Goal: Transaction & Acquisition: Purchase product/service

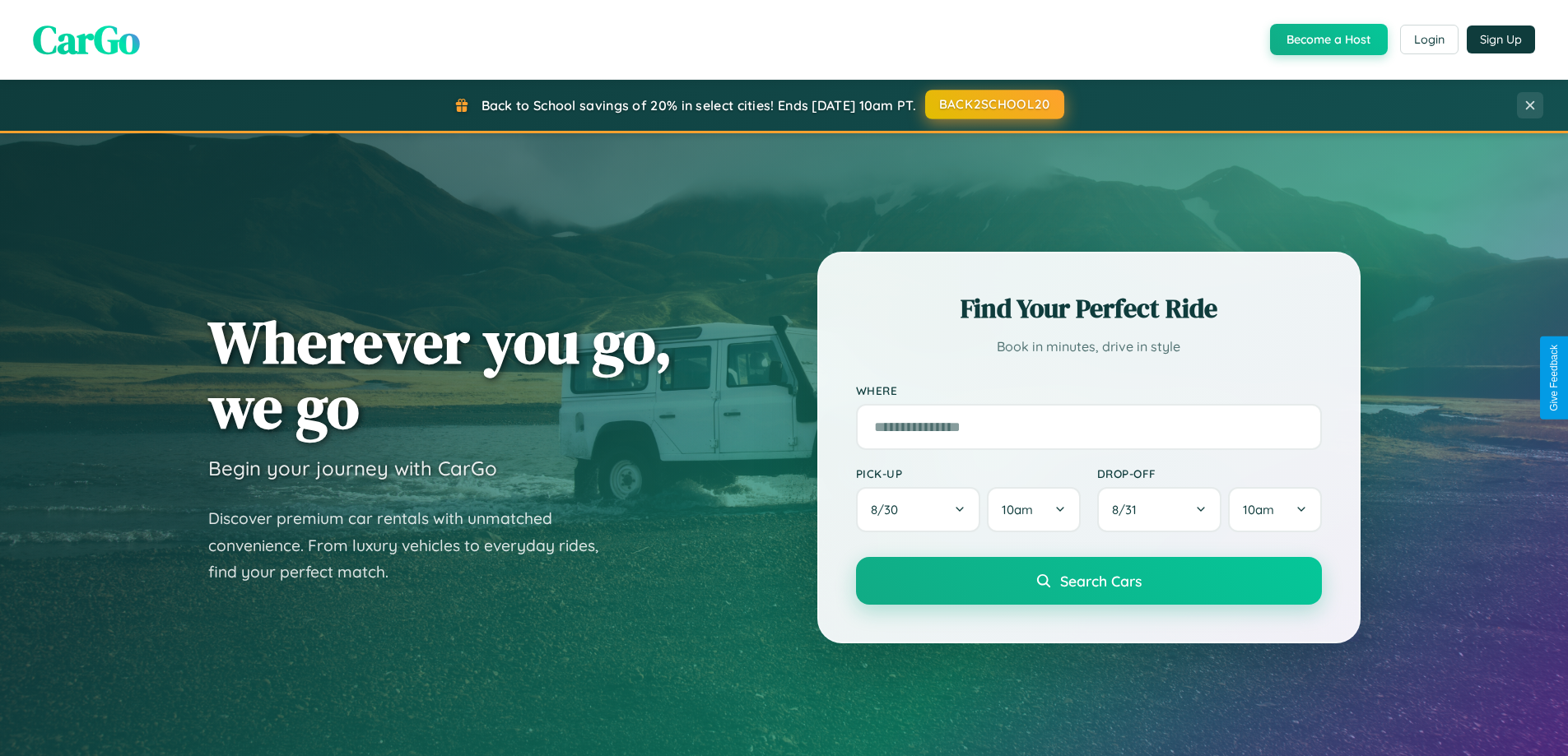
click at [994, 105] on button "BACK2SCHOOL20" at bounding box center [995, 105] width 139 height 29
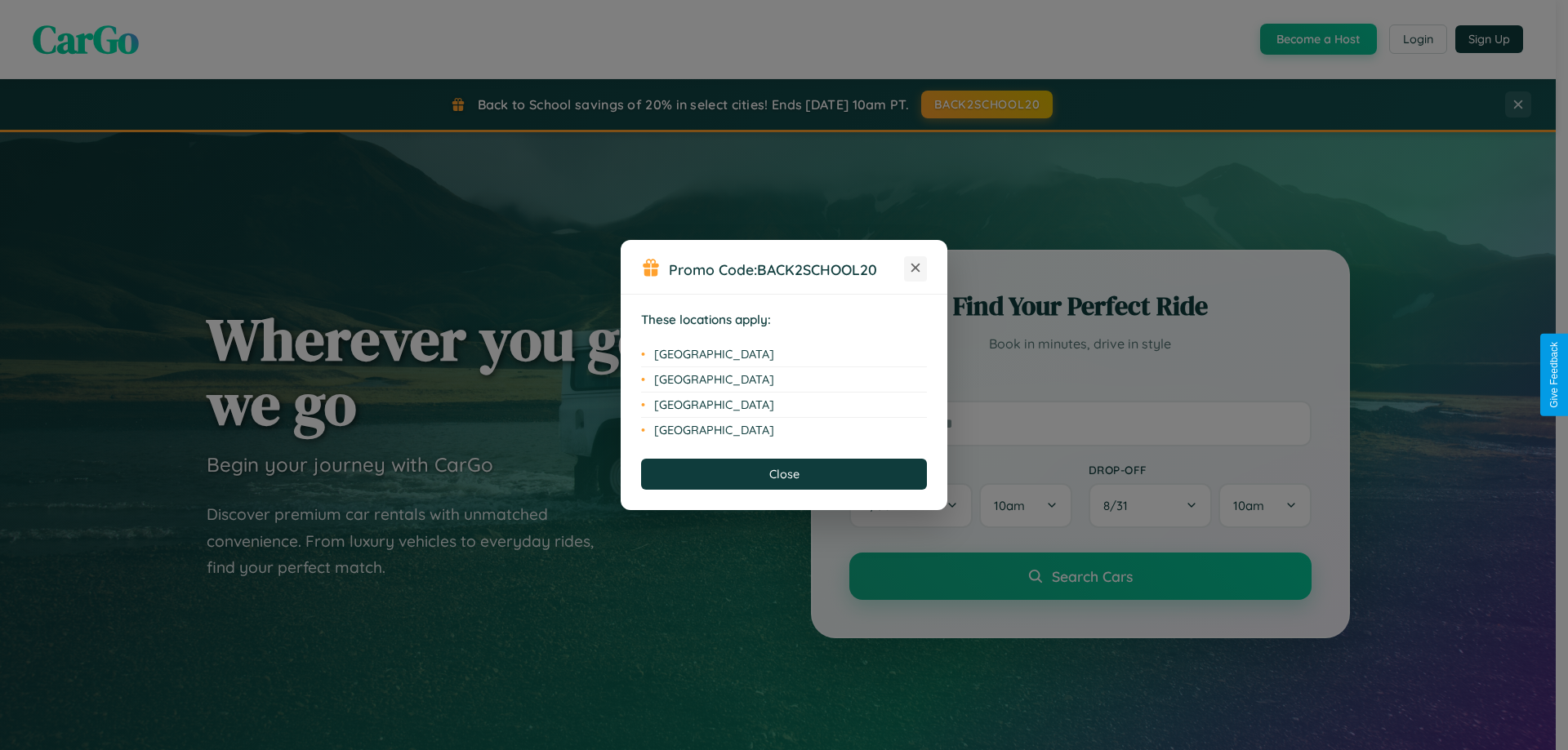
click at [915, 269] on icon at bounding box center [916, 268] width 9 height 9
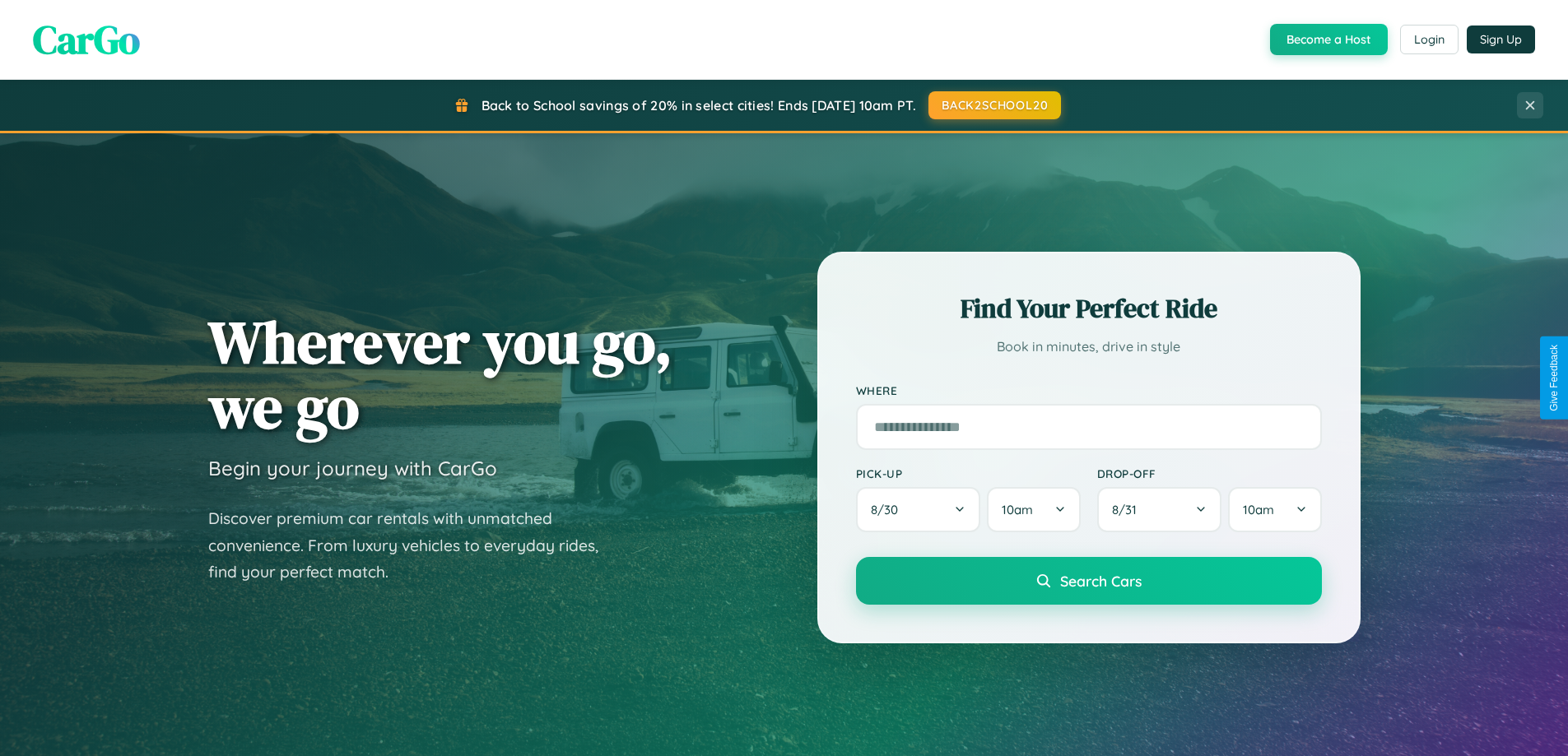
scroll to position [48, 0]
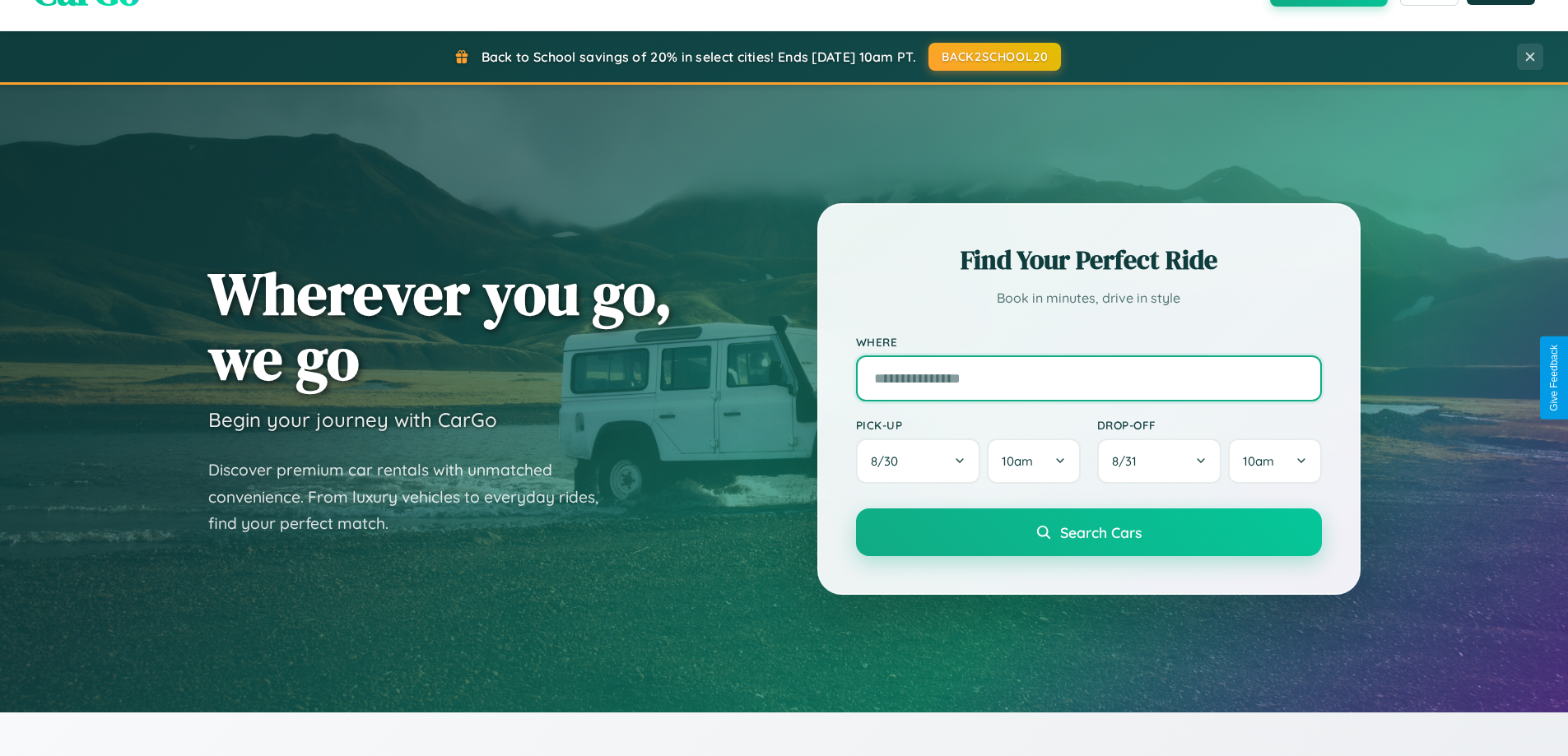
click at [1088, 378] on input "text" at bounding box center [1089, 378] width 466 height 46
type input "*******"
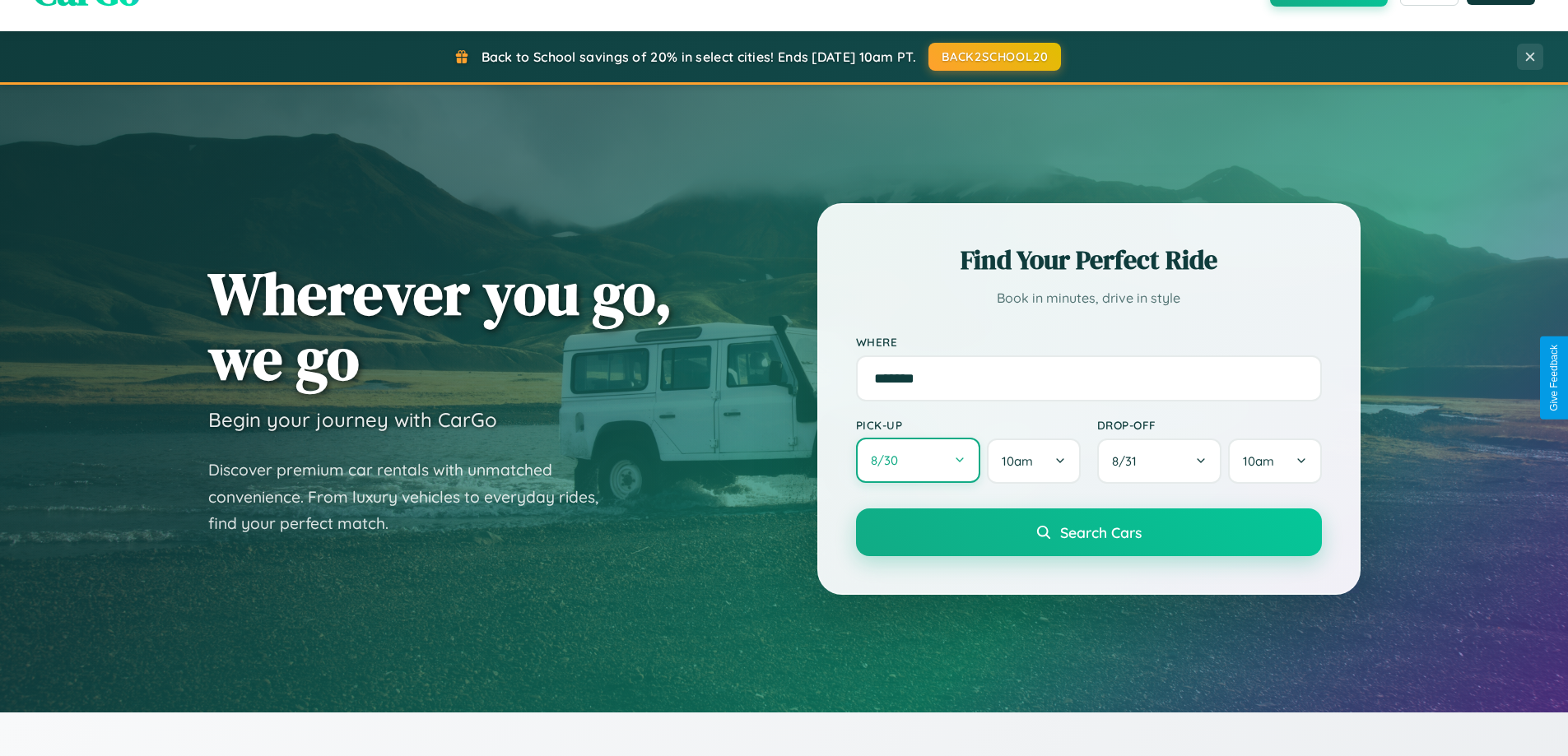
click at [918, 461] on button "8 / 30" at bounding box center [918, 461] width 125 height 45
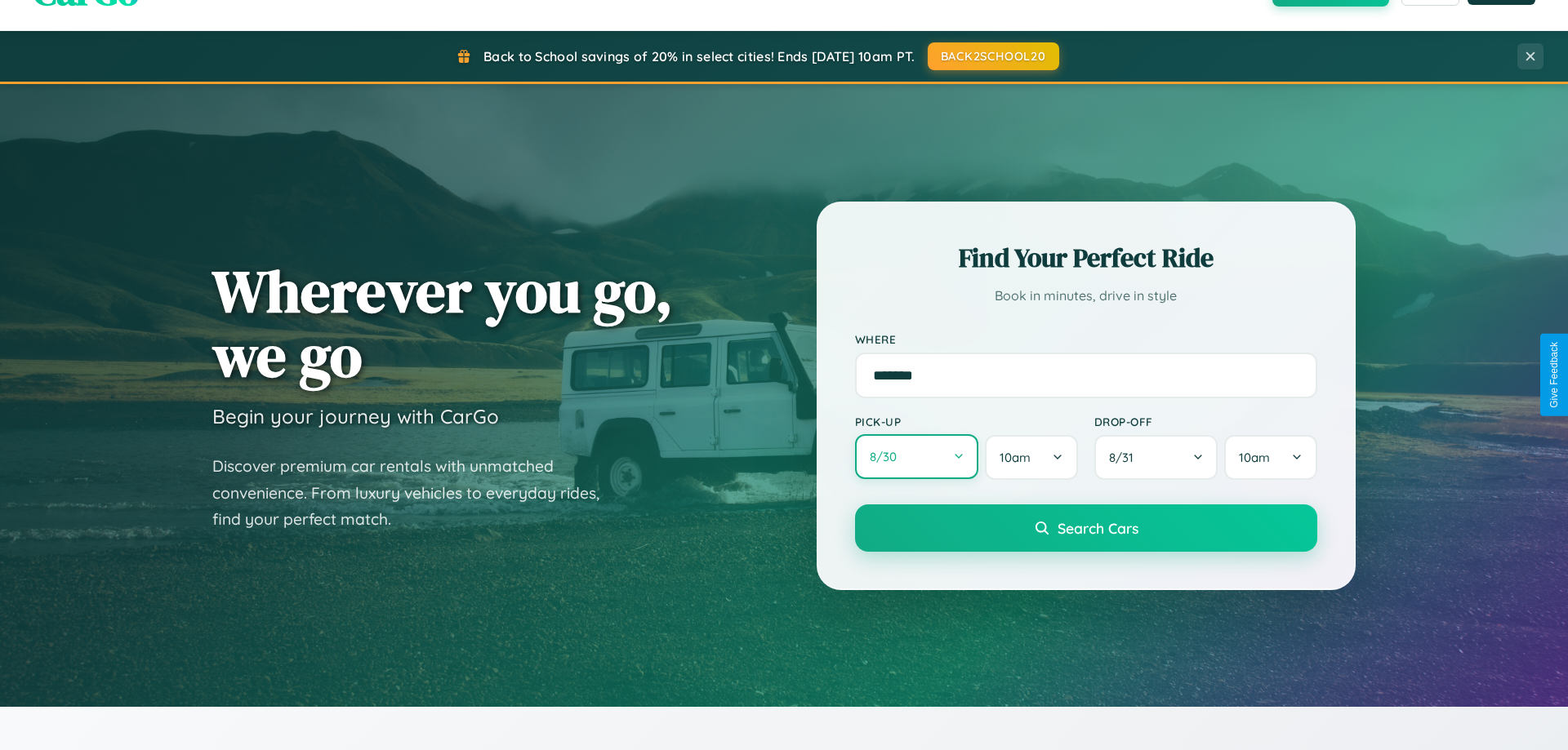
select select "*"
select select "****"
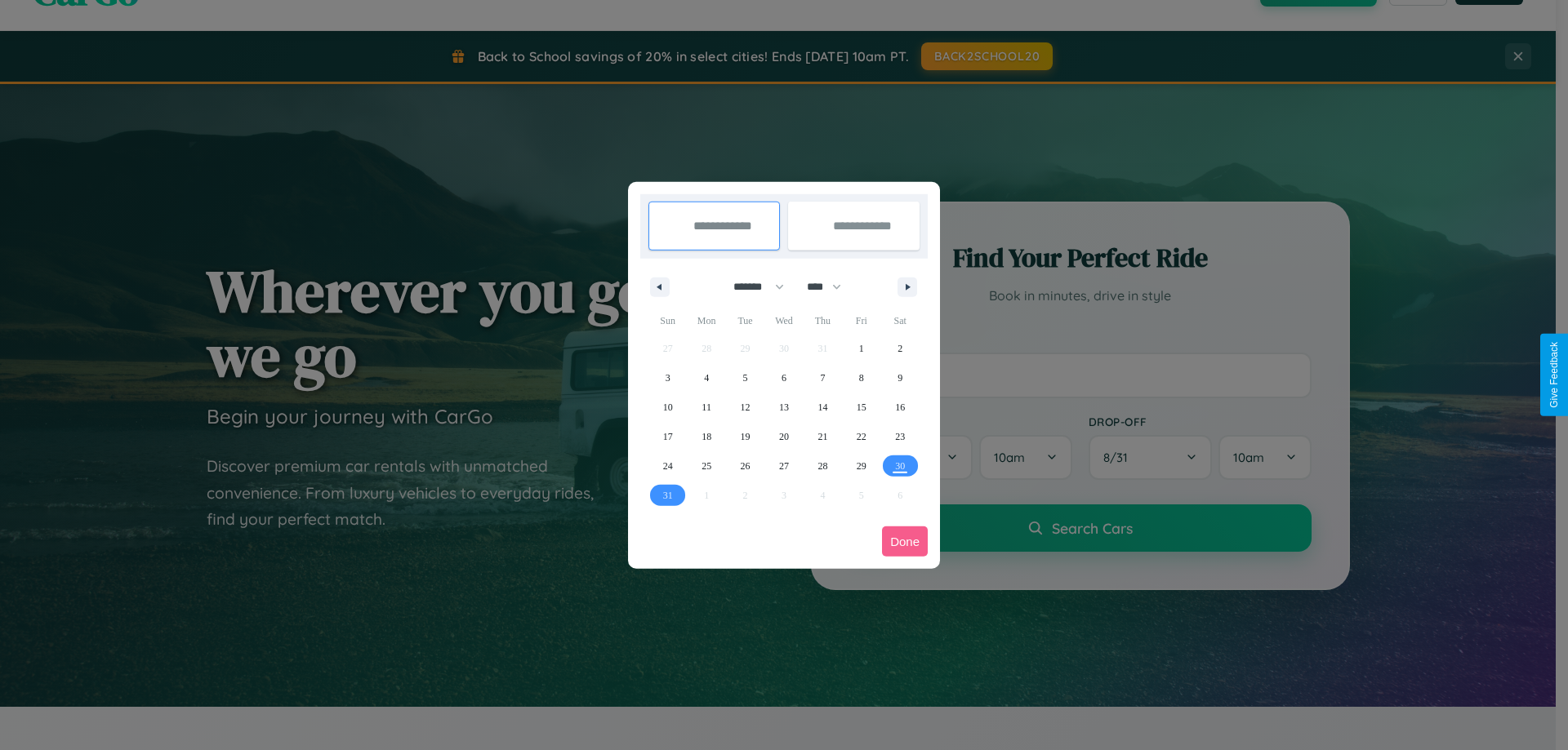
drag, startPoint x: 751, startPoint y: 287, endPoint x: 784, endPoint y: 327, distance: 51.9
click at [751, 287] on select "******* ******** ***** ***** *** **** **** ****** ********* ******* ******** **…" at bounding box center [755, 286] width 70 height 27
select select "*"
drag, startPoint x: 831, startPoint y: 287, endPoint x: 784, endPoint y: 327, distance: 61.7
click at [831, 287] on select "**** **** **** **** **** **** **** **** **** **** **** **** **** **** **** ****…" at bounding box center [822, 286] width 49 height 27
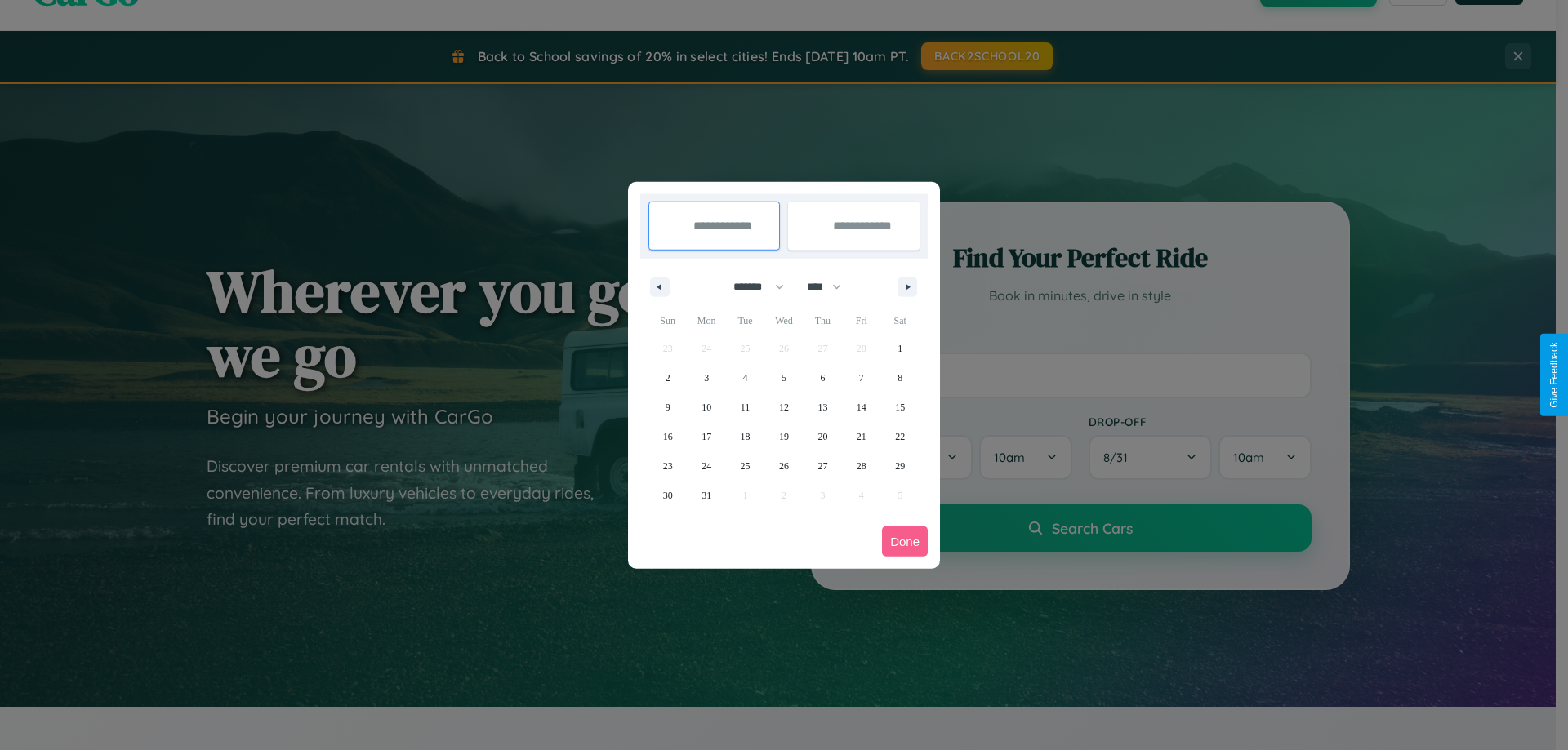
select select "****"
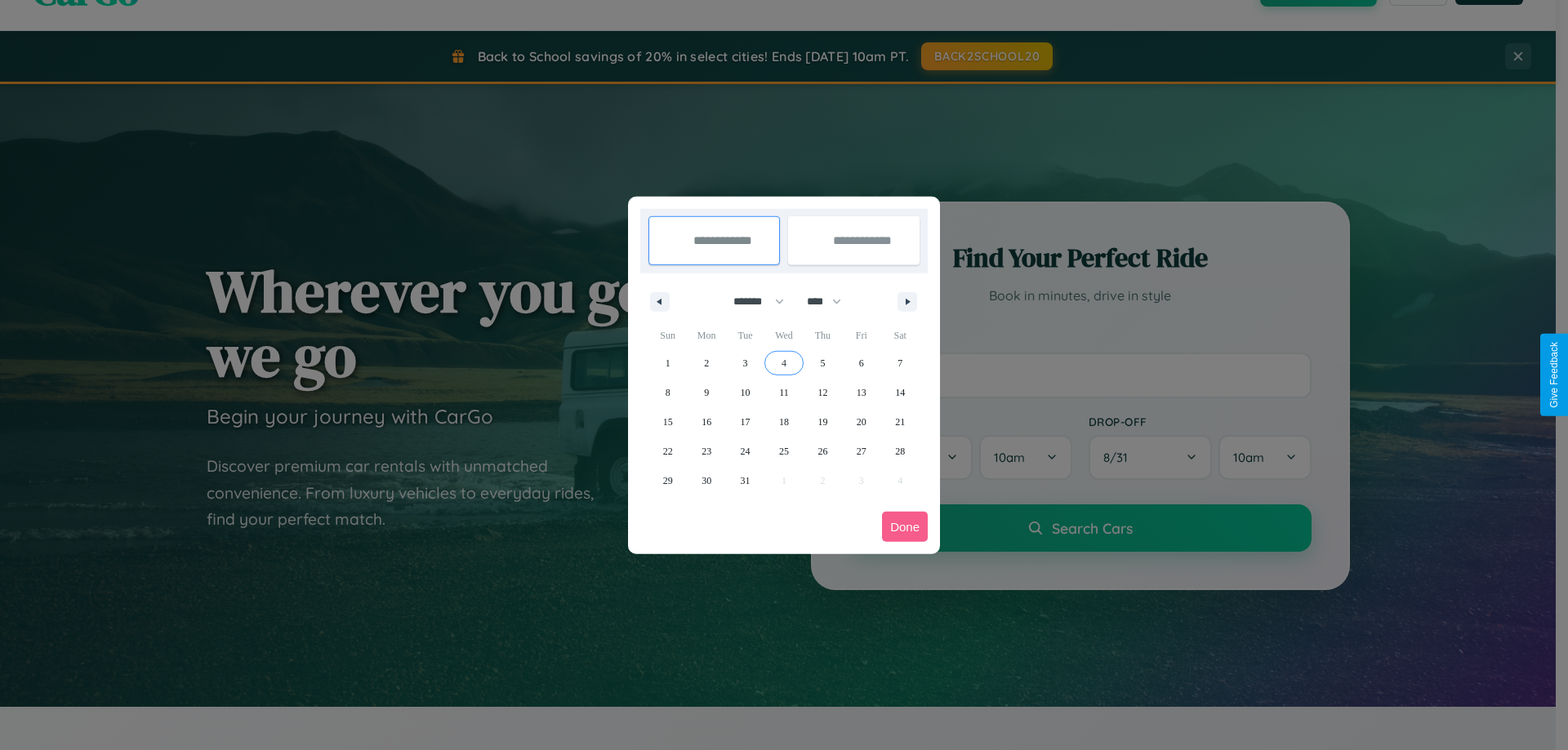
click at [783, 363] on span "4" at bounding box center [784, 363] width 5 height 29
type input "**********"
click at [861, 363] on span "6" at bounding box center [862, 363] width 5 height 29
type input "**********"
click at [905, 527] on button "Done" at bounding box center [904, 527] width 46 height 30
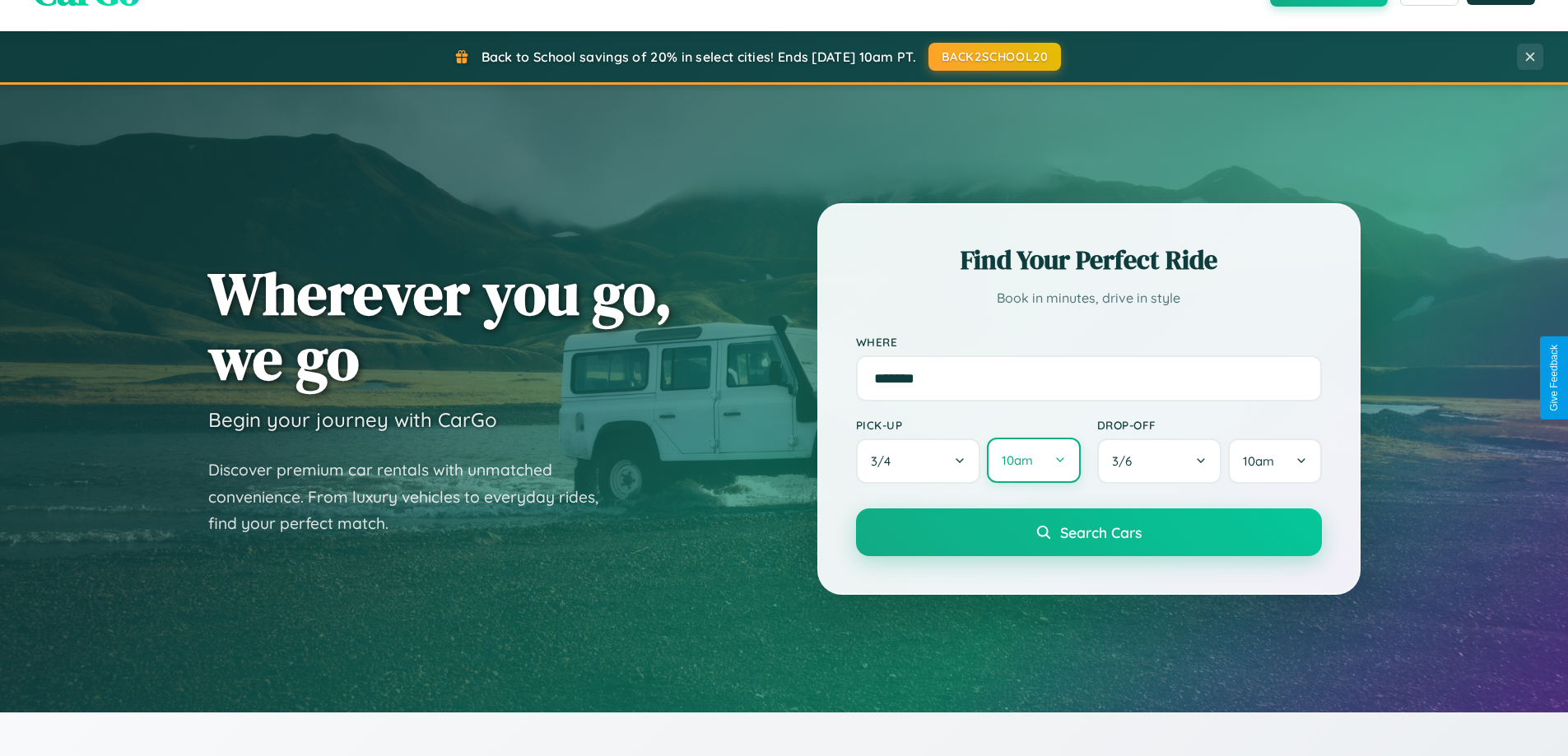
click at [1033, 461] on button "10am" at bounding box center [1033, 461] width 93 height 45
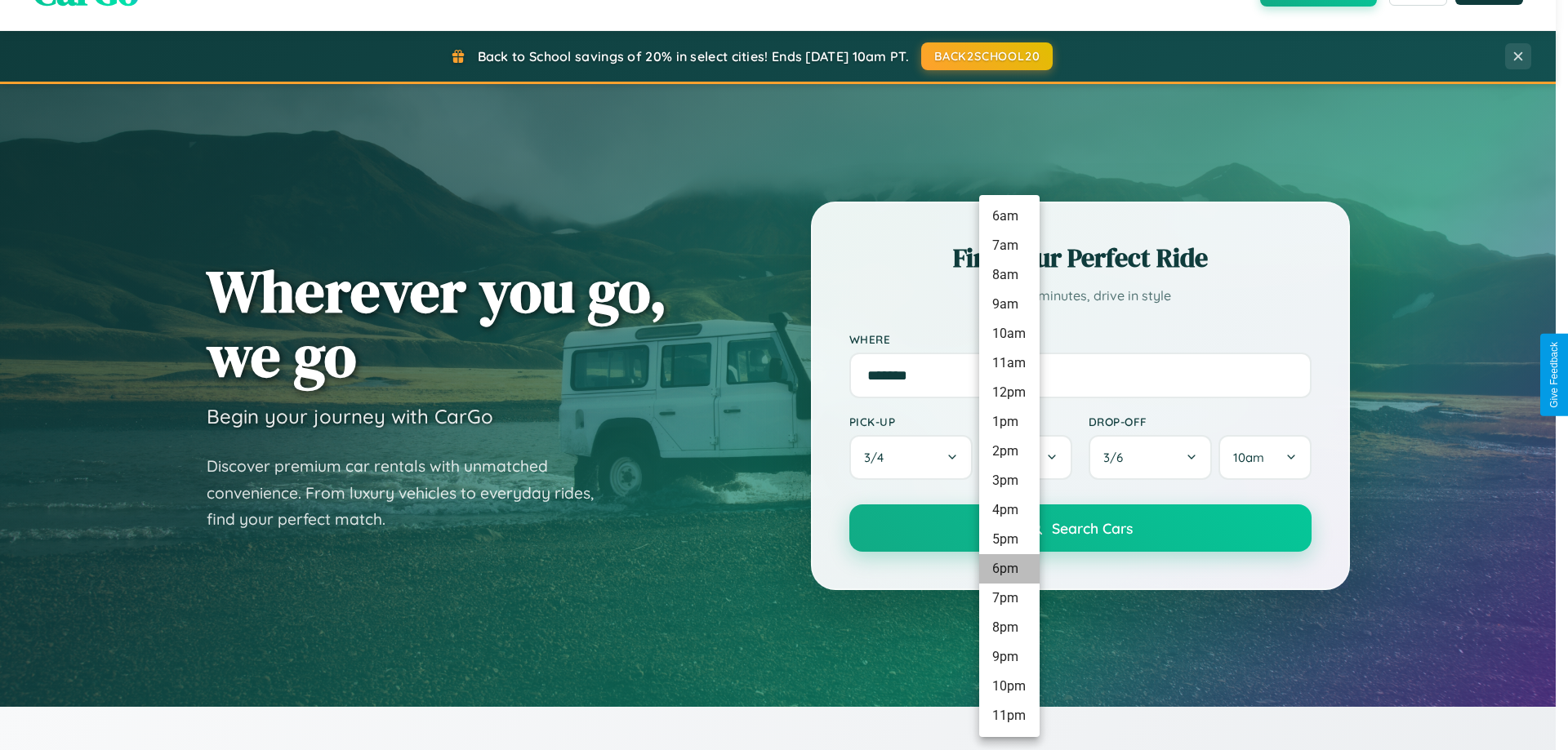
click at [1009, 657] on li "9pm" at bounding box center [1010, 657] width 60 height 29
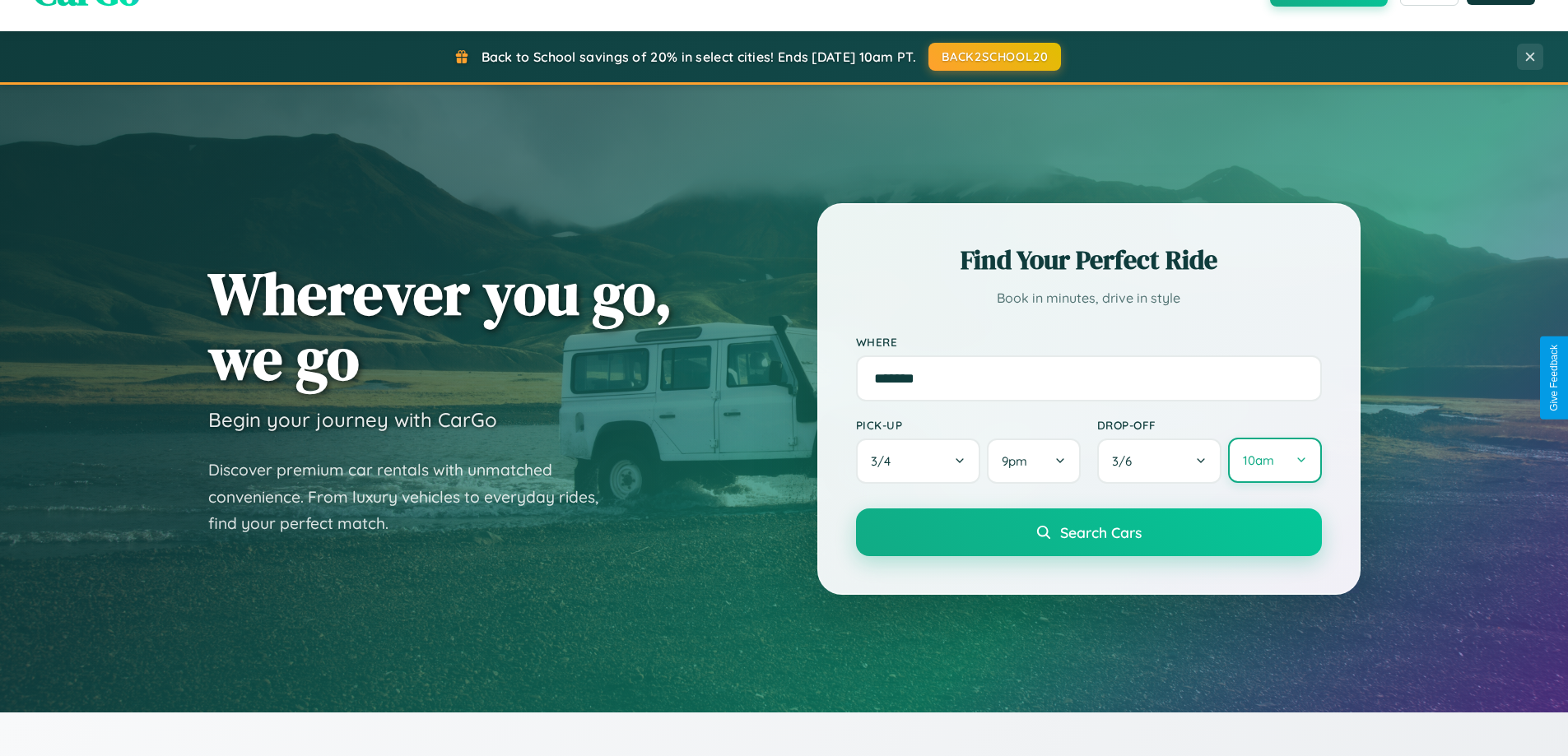
click at [1274, 461] on button "10am" at bounding box center [1274, 461] width 93 height 45
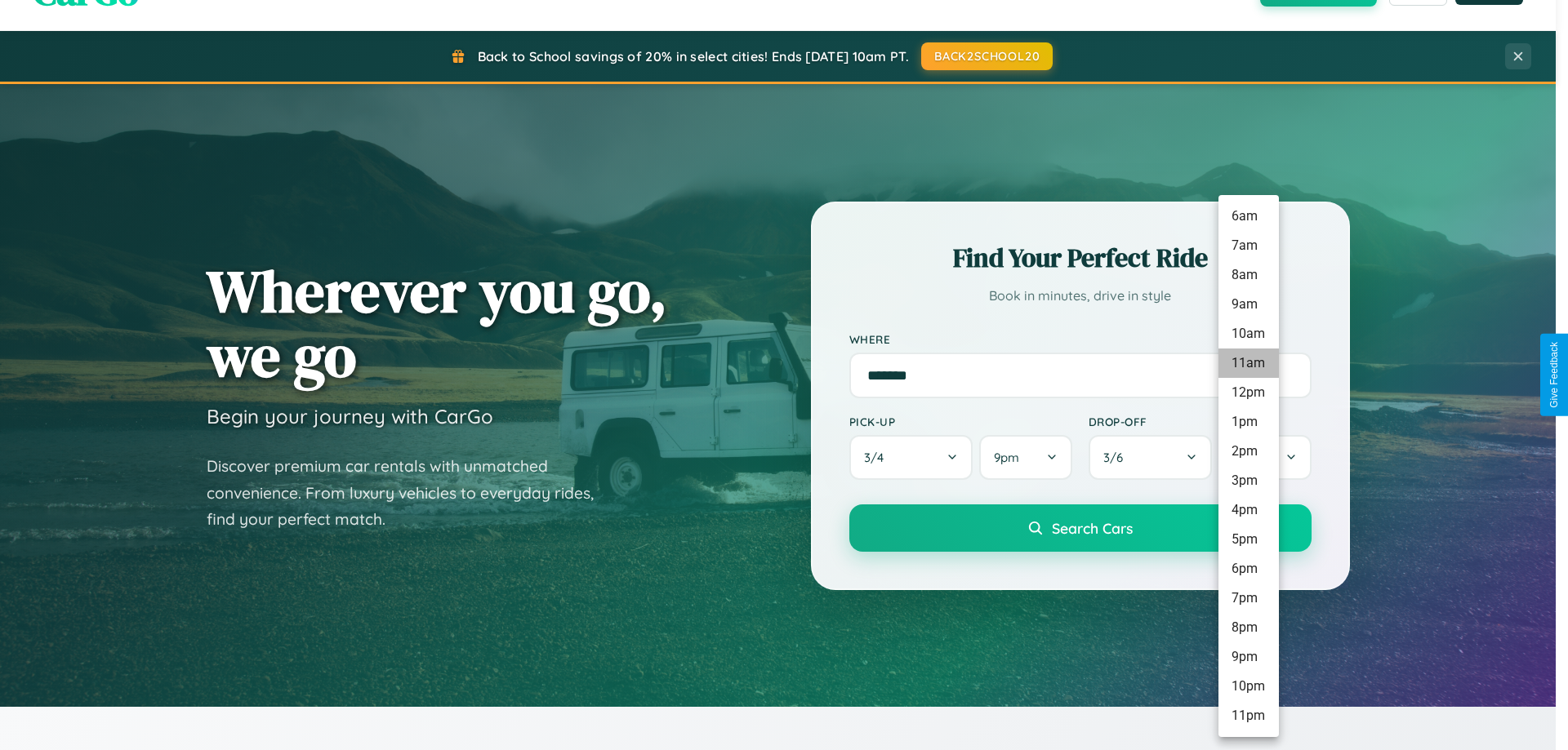
click at [1248, 363] on li "11am" at bounding box center [1248, 363] width 60 height 29
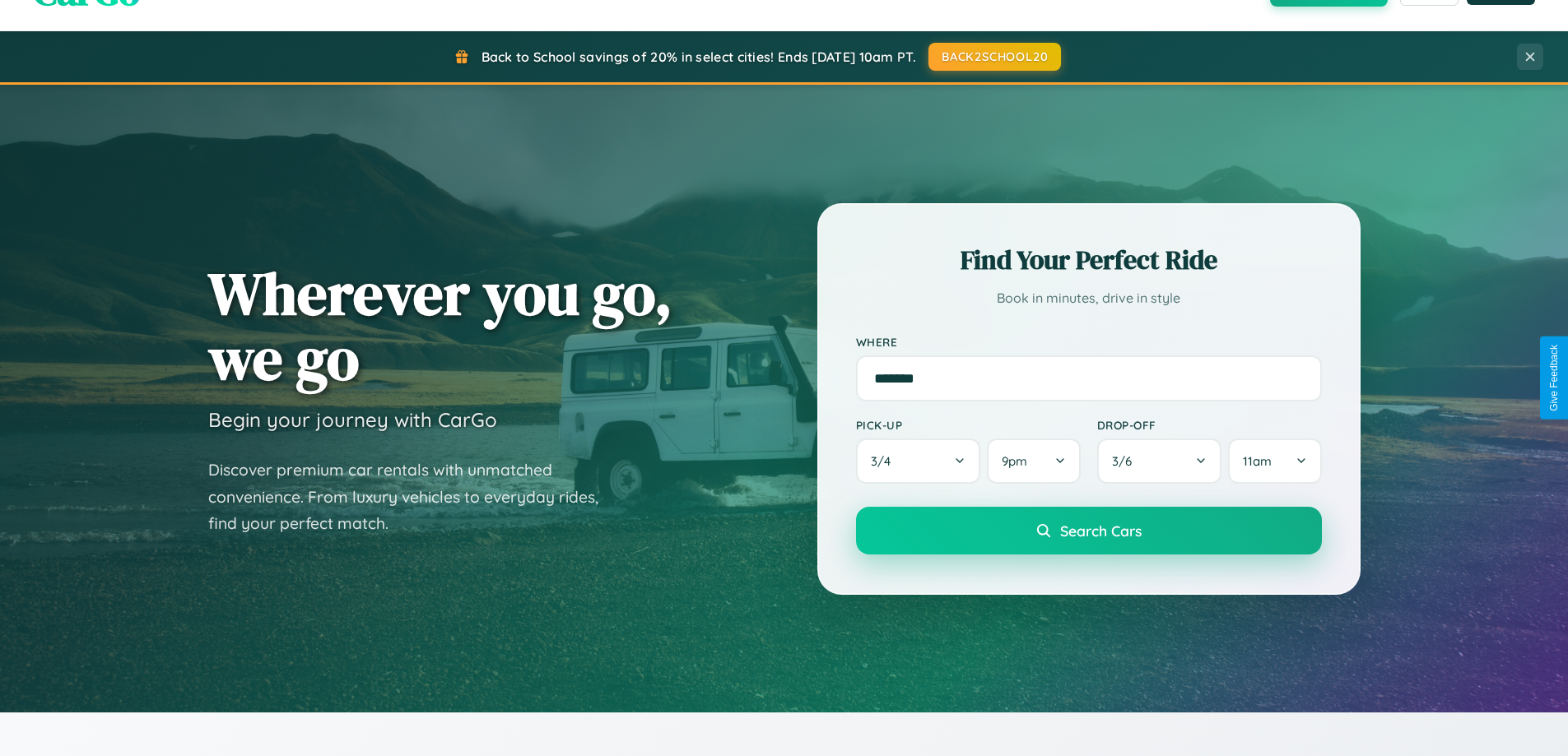
click at [1088, 533] on span "Search Cars" at bounding box center [1101, 531] width 81 height 18
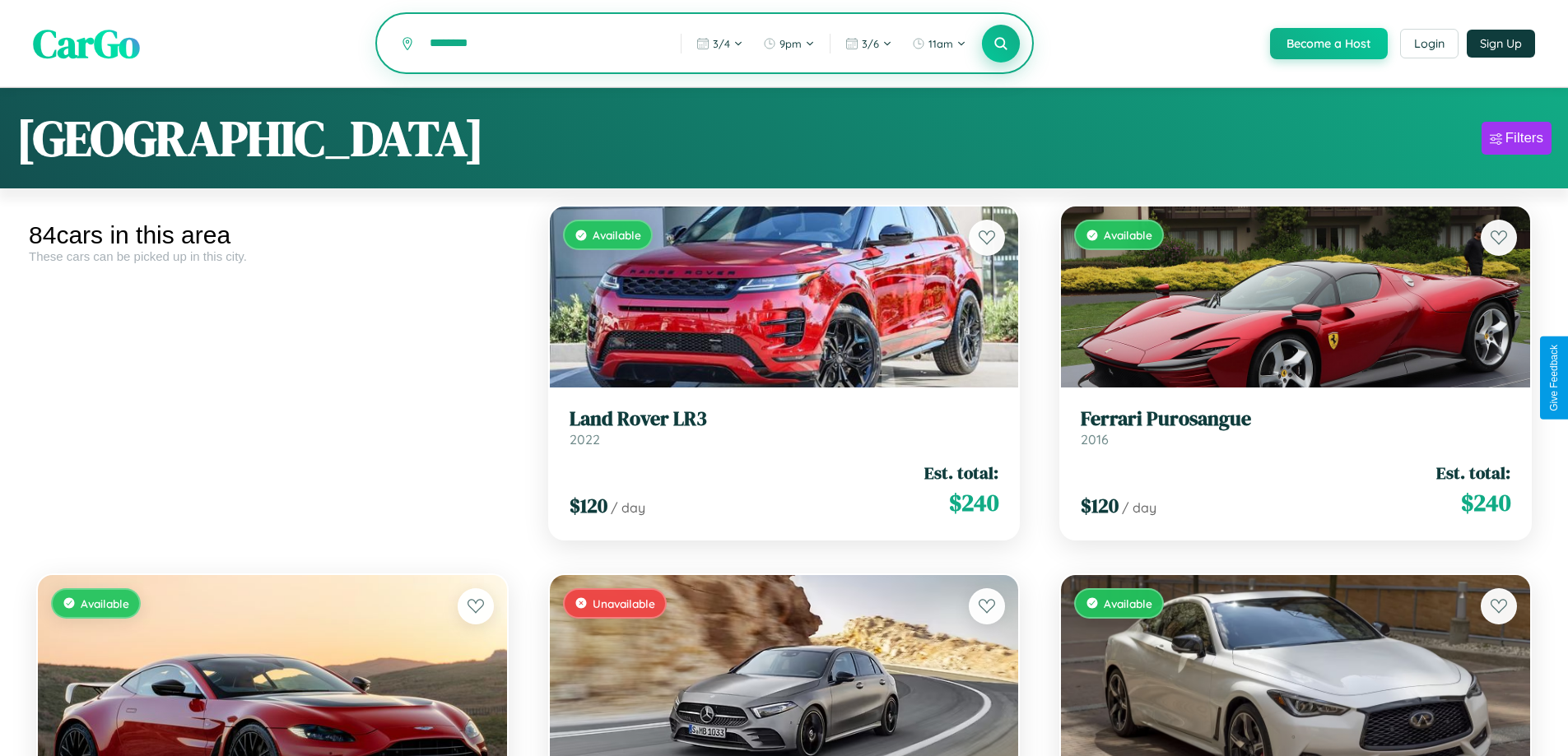
type input "********"
click at [1001, 44] on icon at bounding box center [1001, 43] width 16 height 16
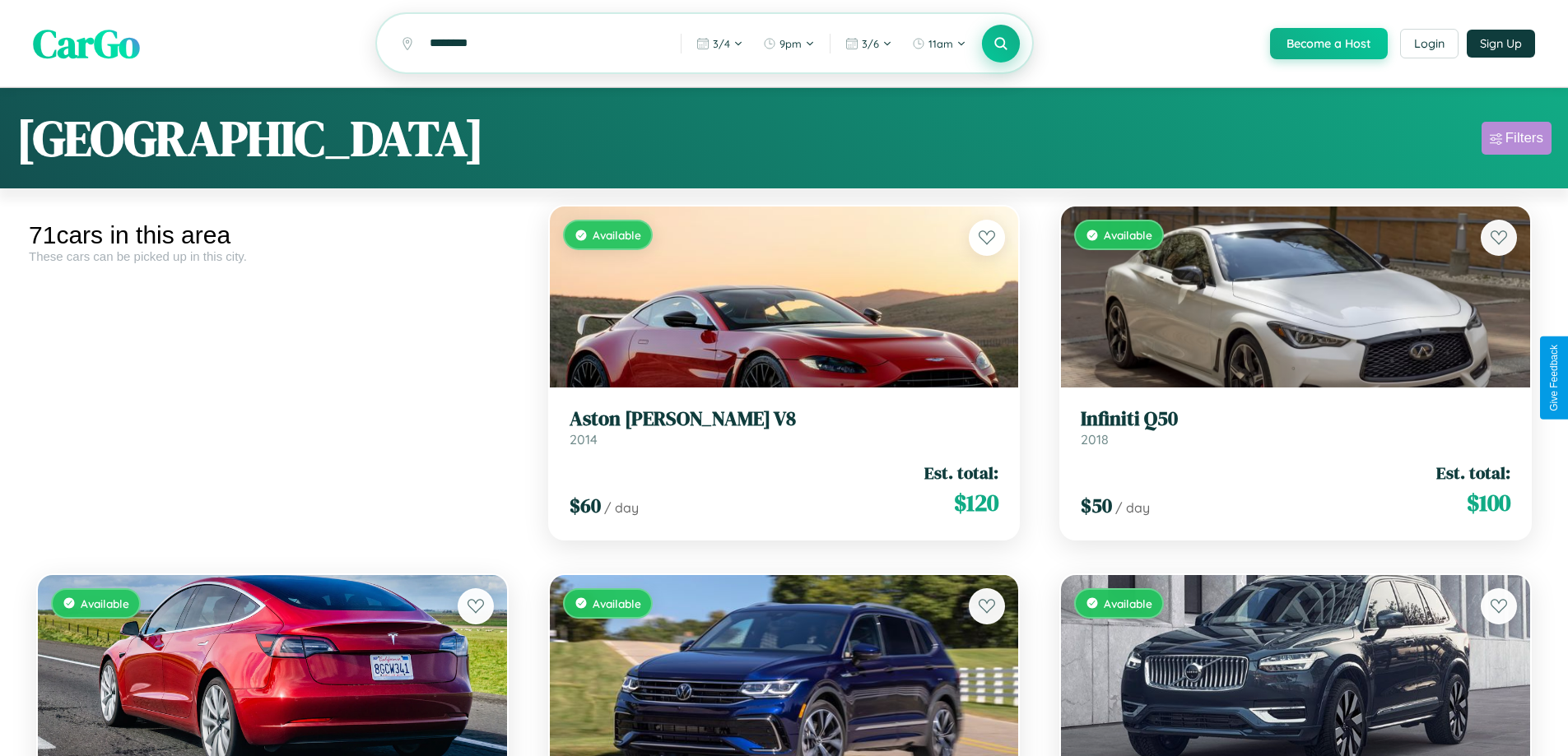
click at [1517, 141] on div "Filters" at bounding box center [1525, 138] width 38 height 16
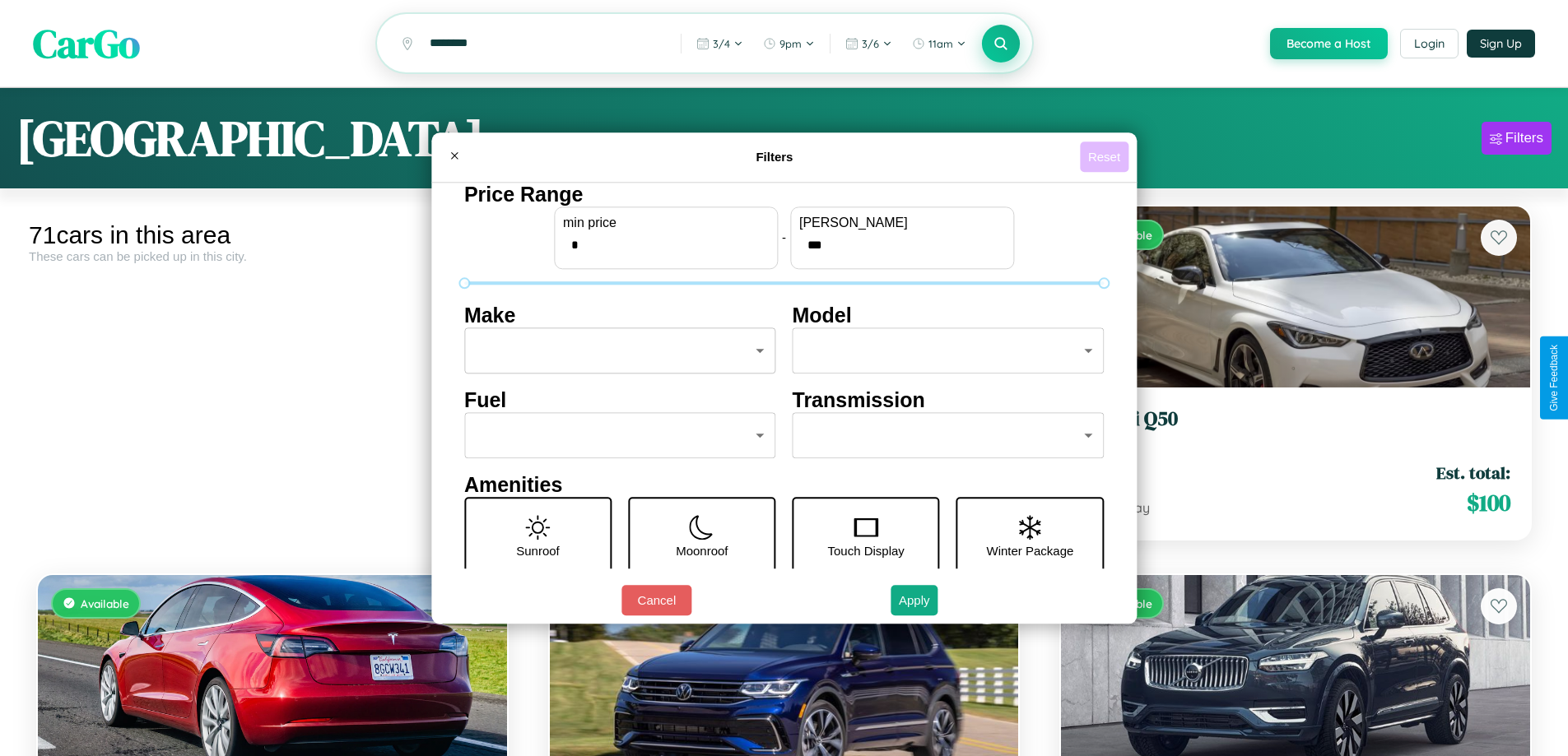
click at [1106, 157] on button "Reset" at bounding box center [1105, 156] width 49 height 30
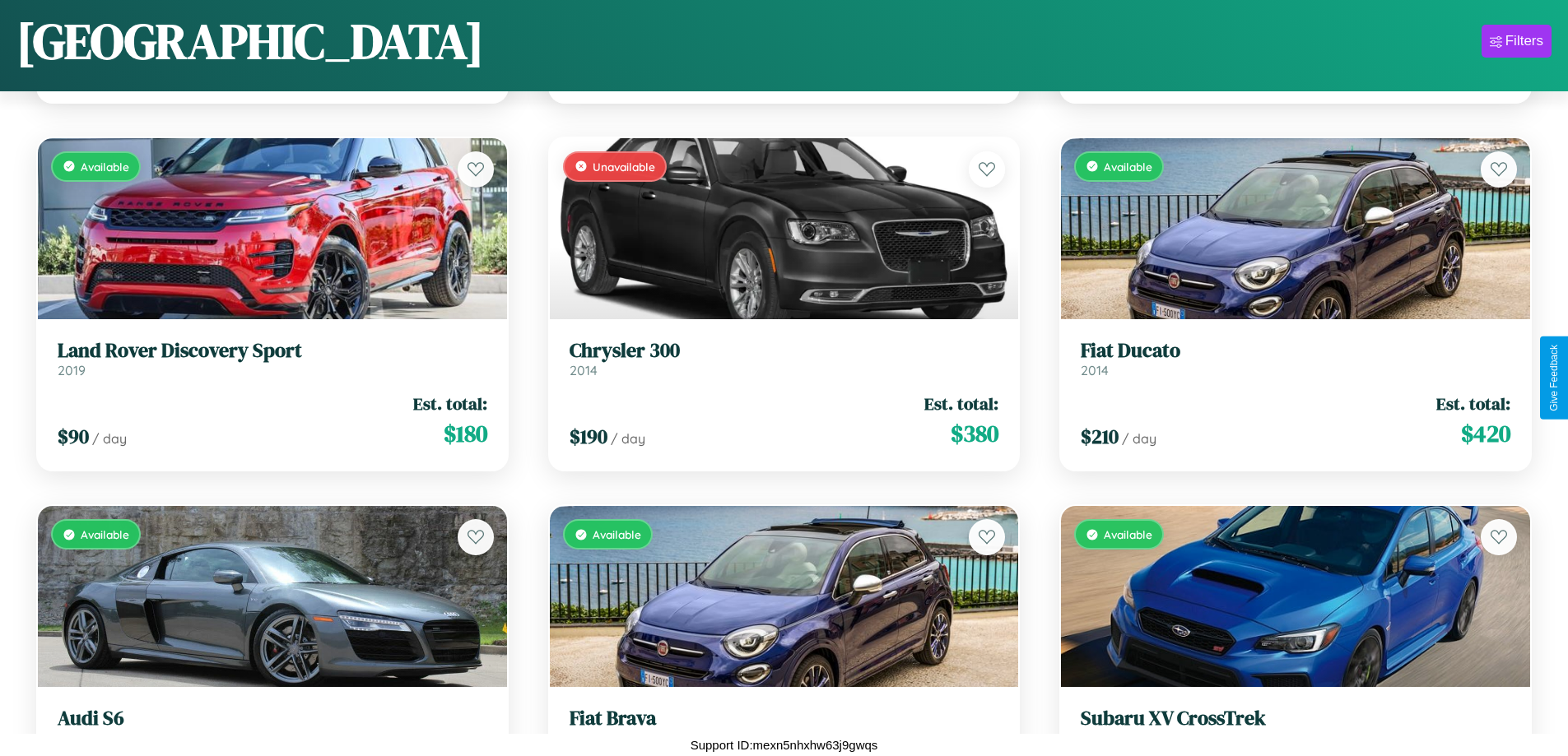
scroll to position [3548, 0]
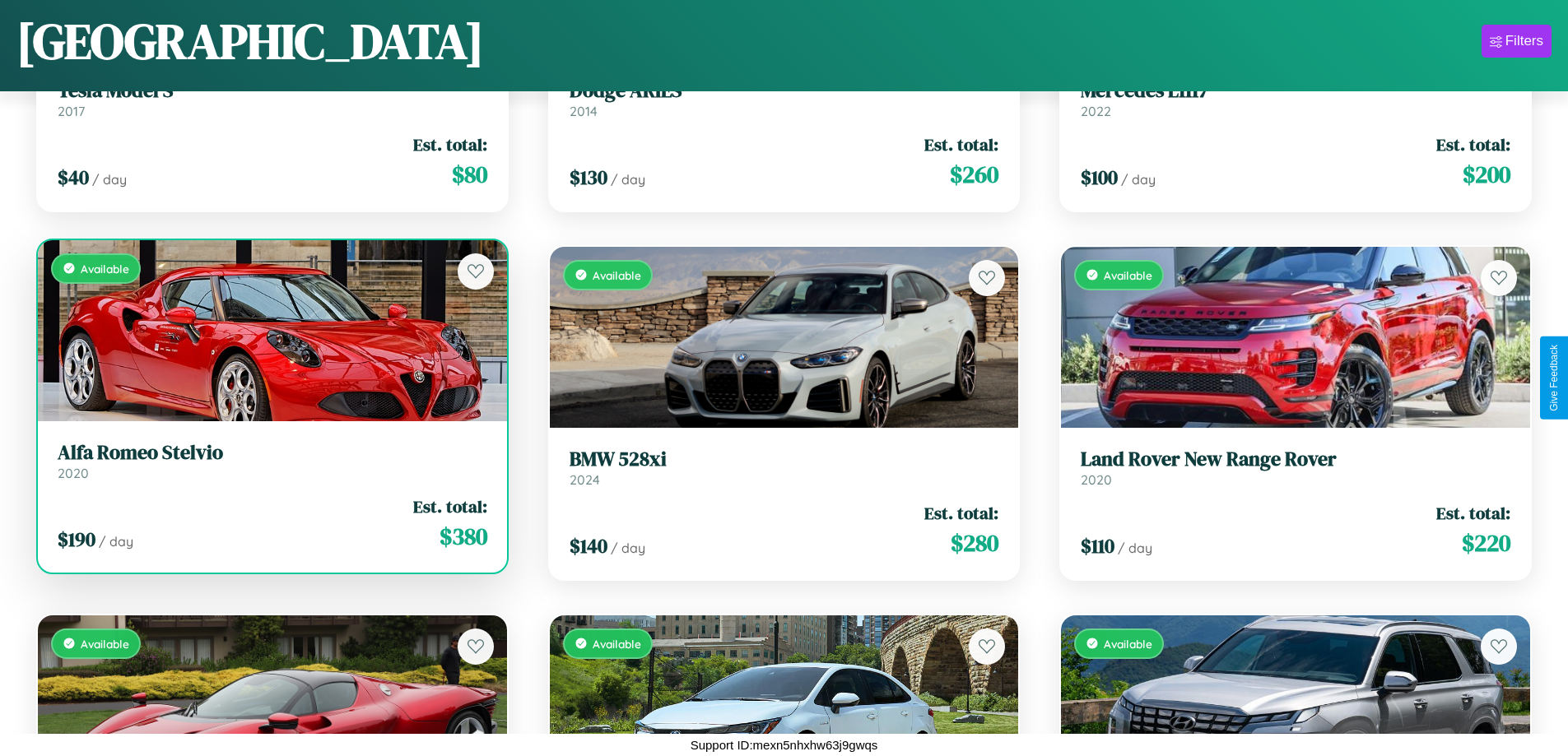
click at [270, 461] on h3 "Alfa Romeo Stelvio" at bounding box center [273, 453] width 430 height 24
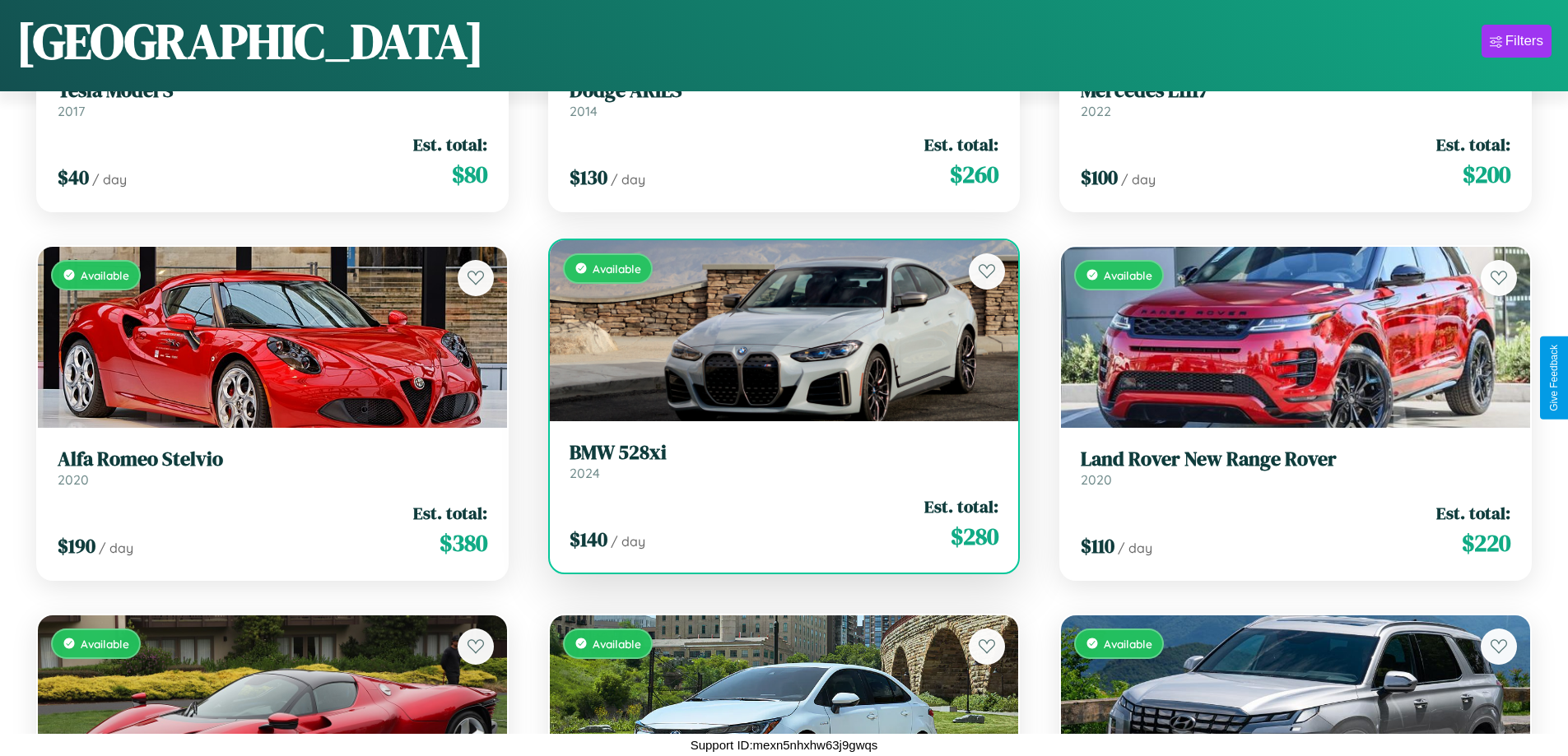
scroll to position [3917, 0]
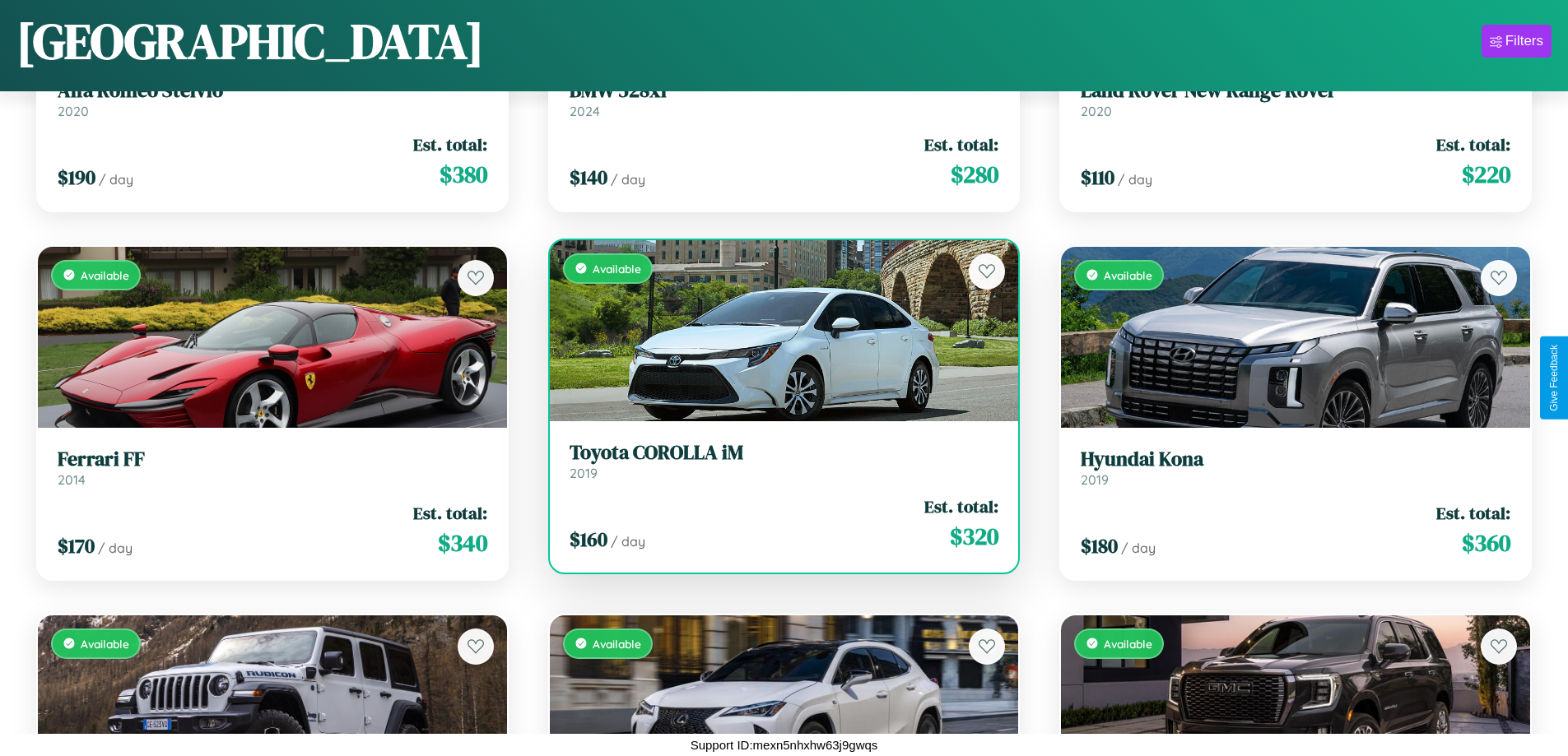
click at [777, 461] on h3 "Toyota COROLLA iM" at bounding box center [785, 453] width 430 height 24
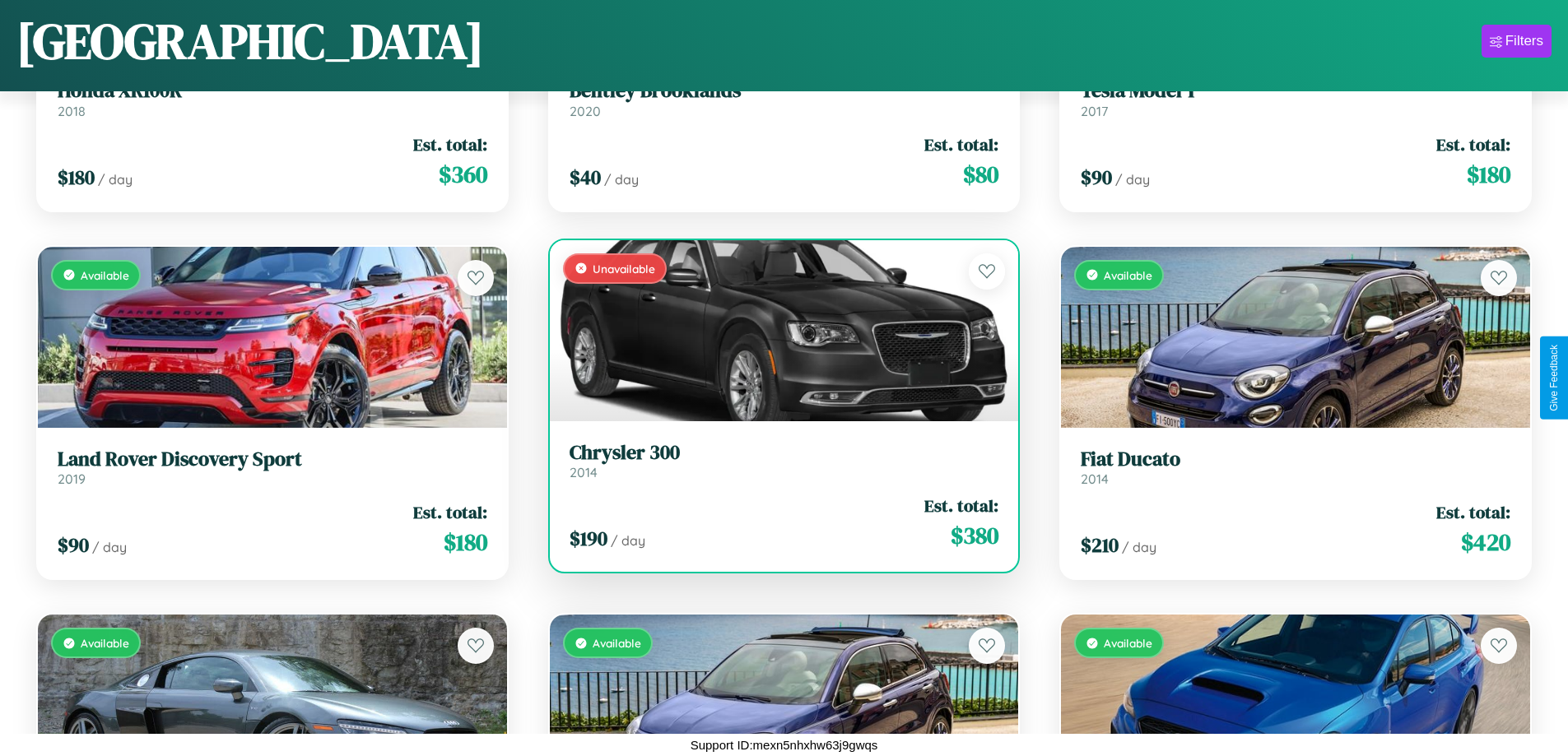
click at [777, 460] on h3 "Chrysler 300" at bounding box center [785, 453] width 430 height 24
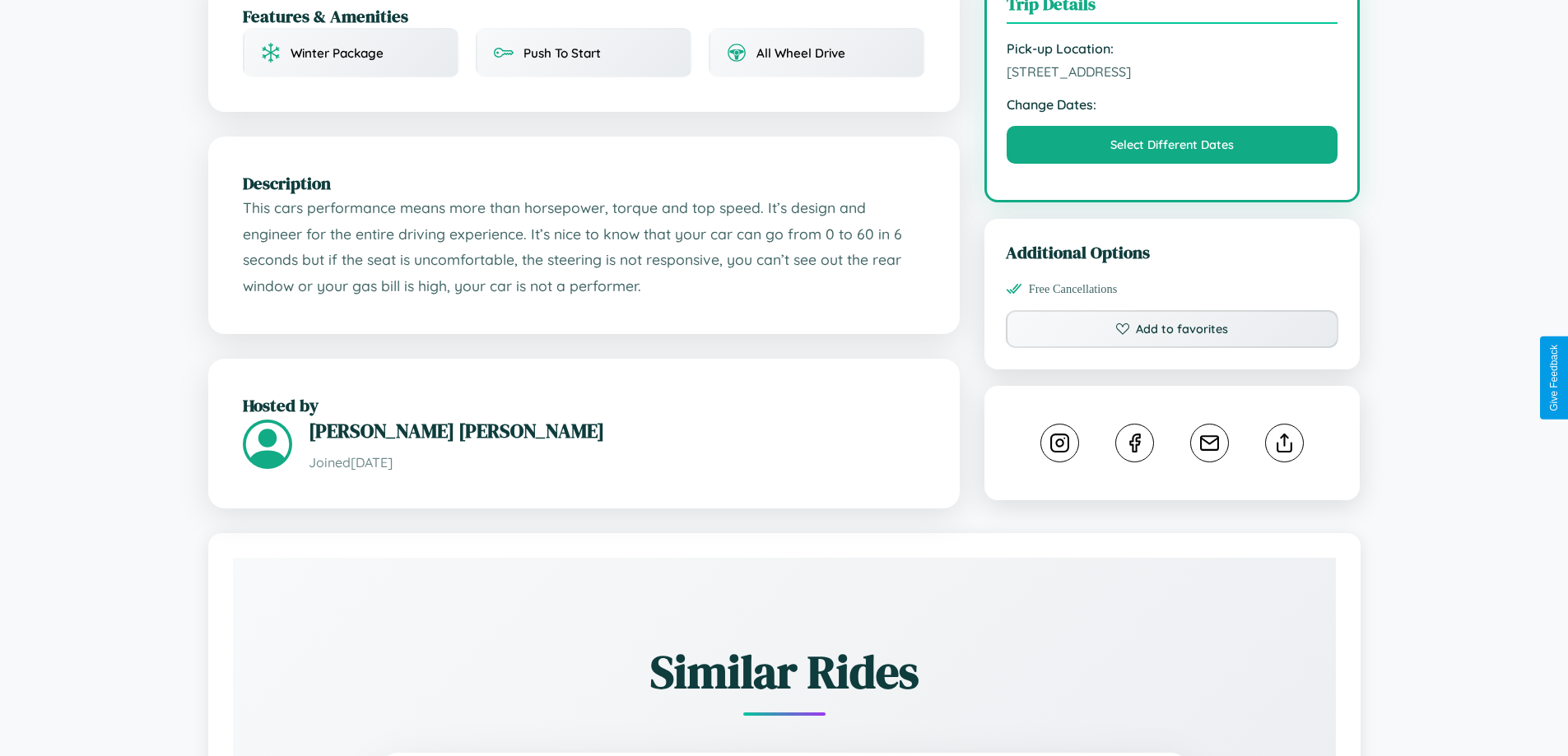
scroll to position [557, 0]
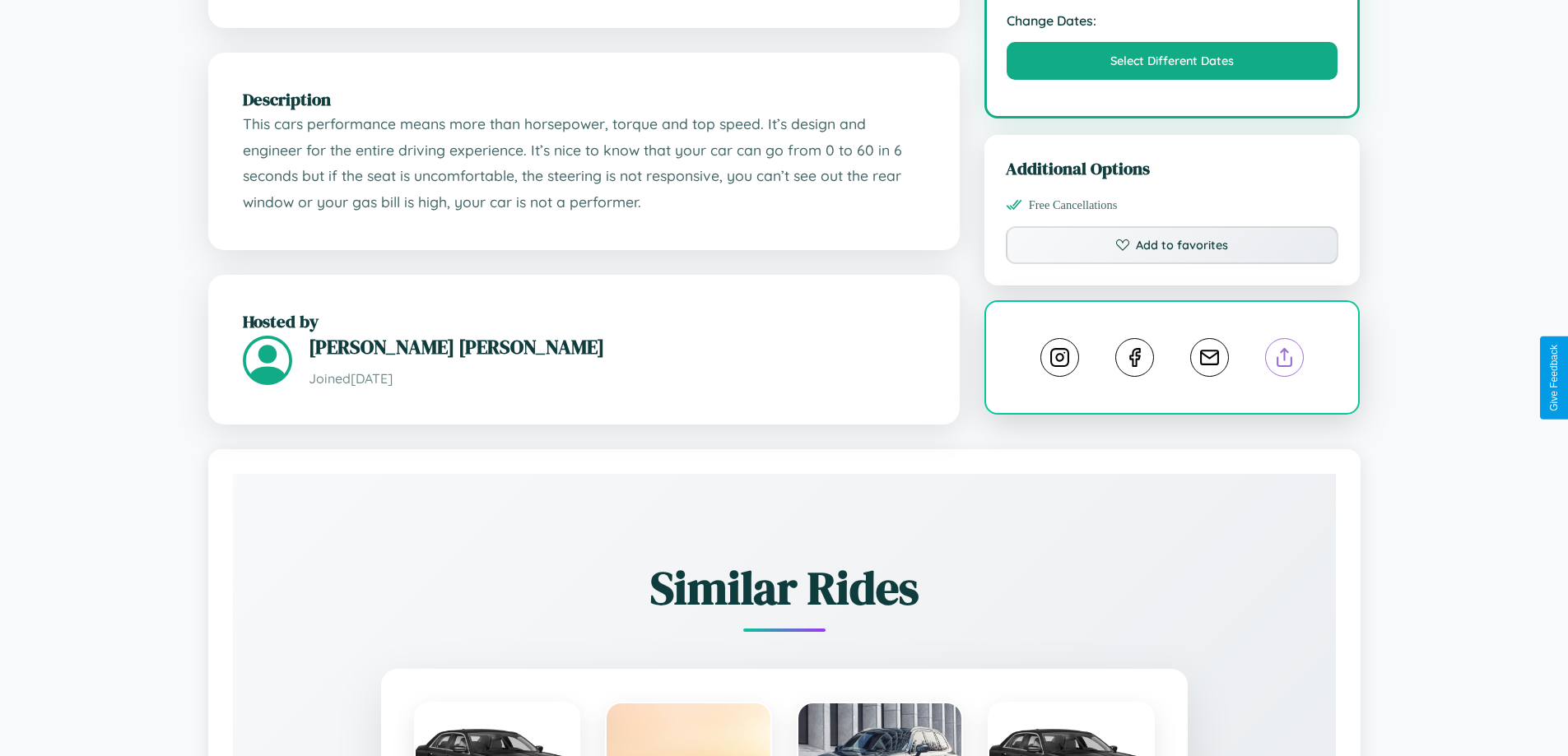
click at [1286, 360] on line at bounding box center [1286, 354] width 0 height 11
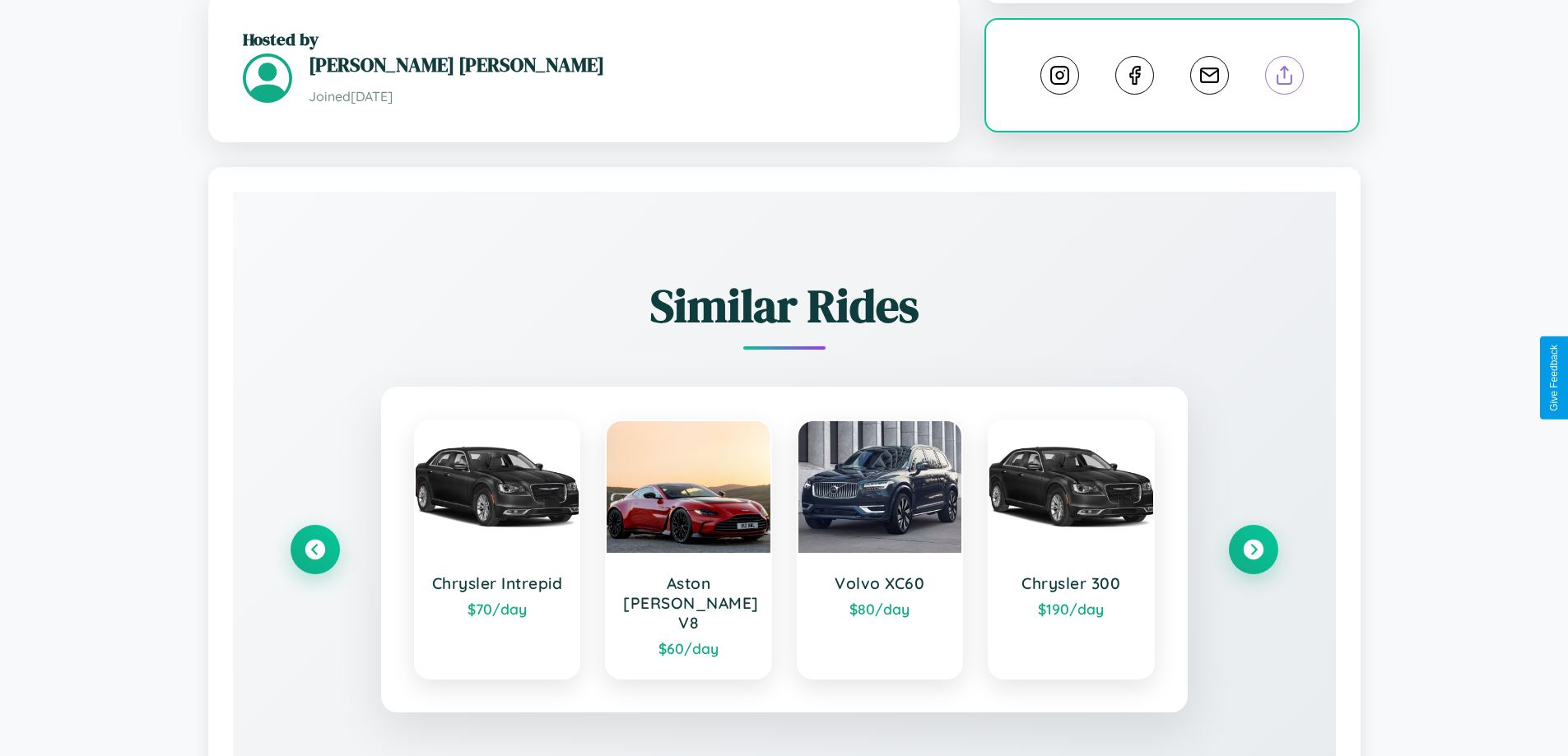
scroll to position [933, 0]
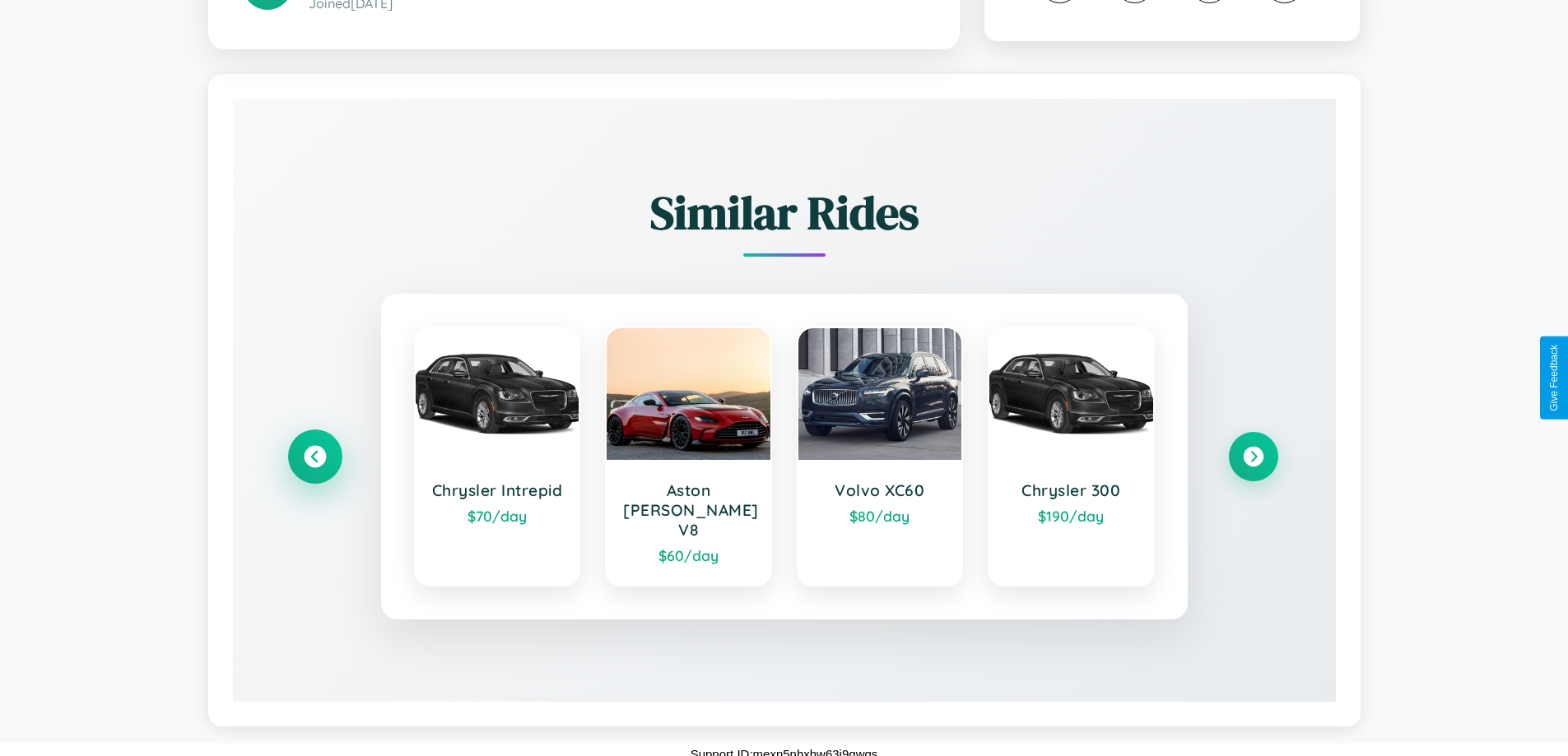
click at [314, 457] on icon at bounding box center [315, 457] width 23 height 23
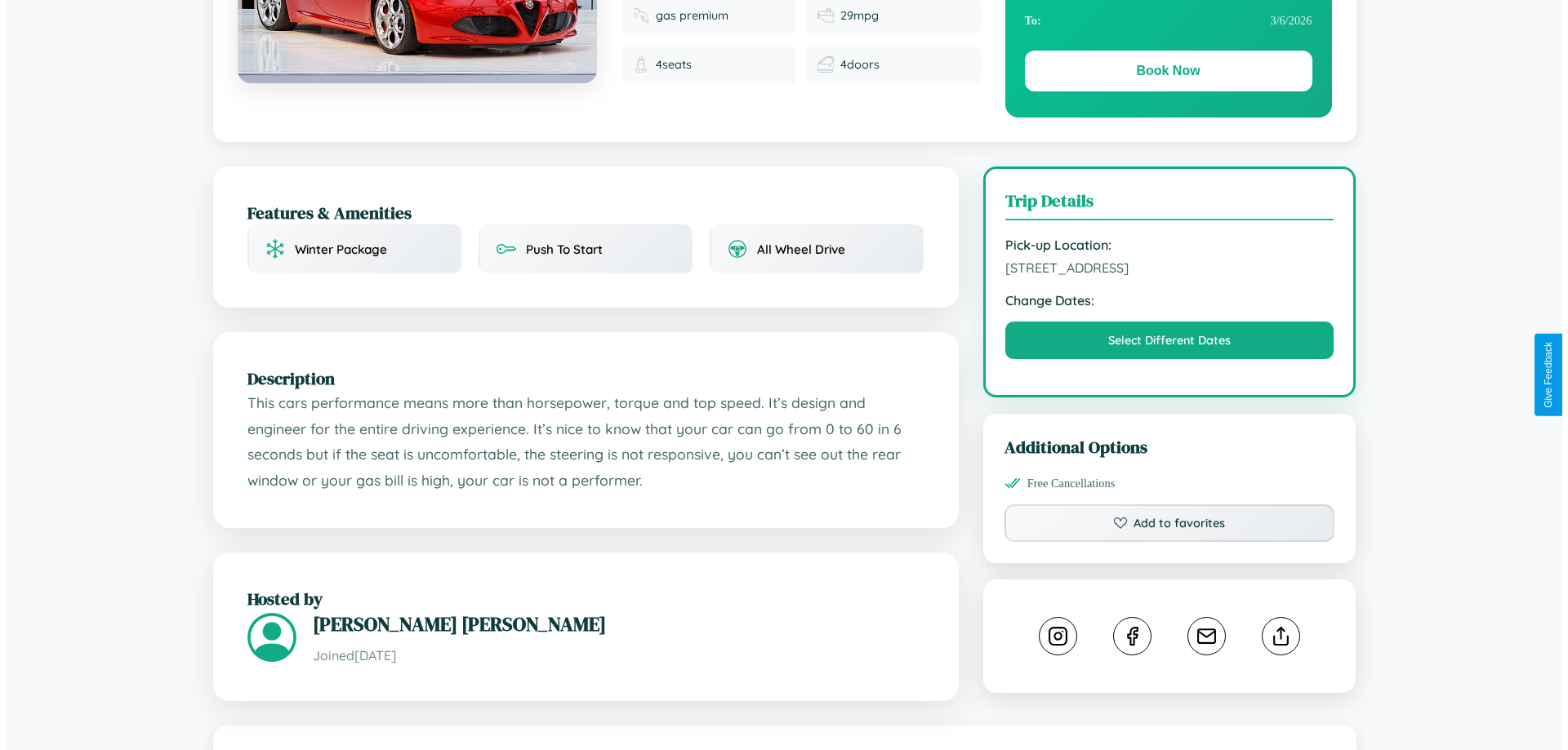
scroll to position [0, 0]
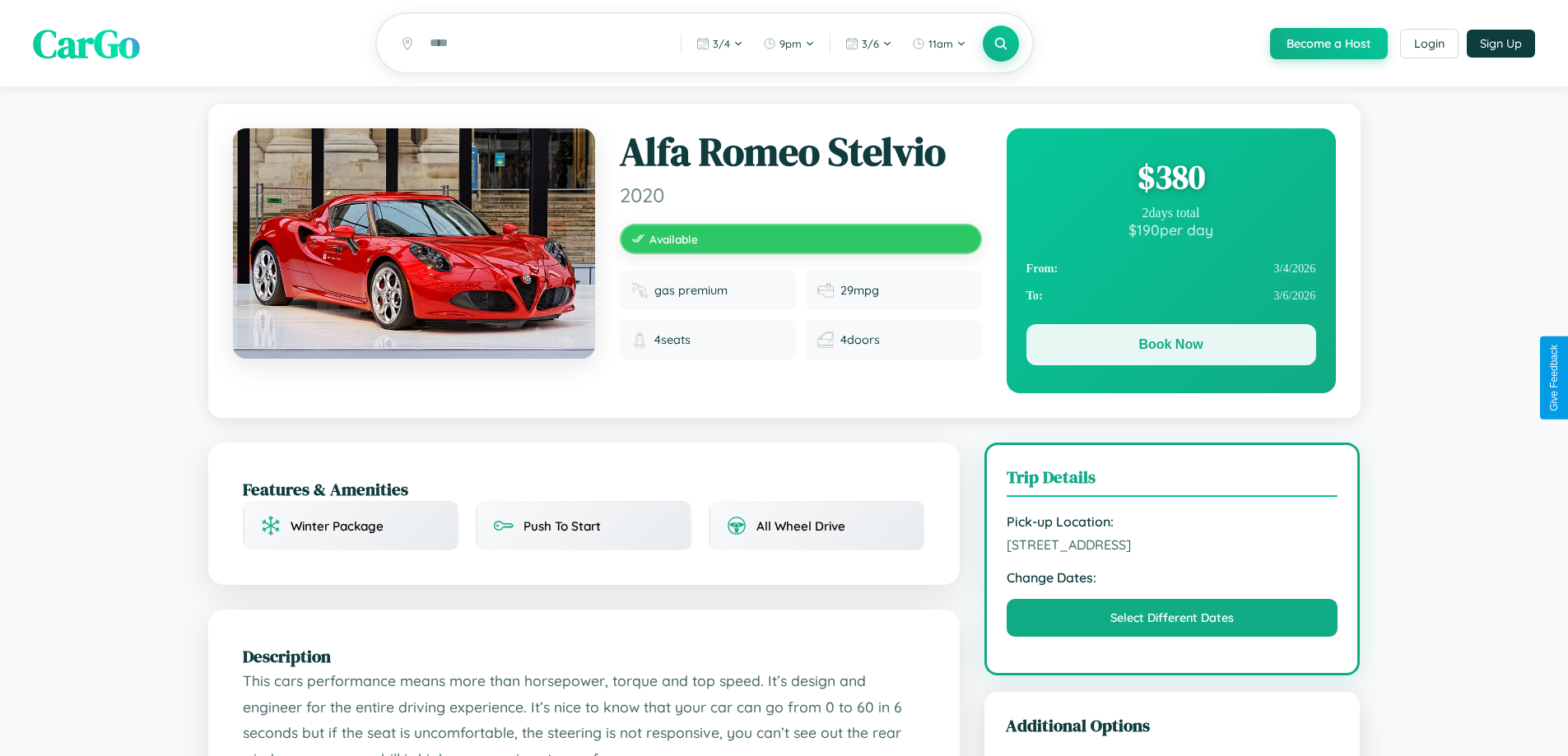
click at [1170, 347] on button "Book Now" at bounding box center [1171, 345] width 290 height 42
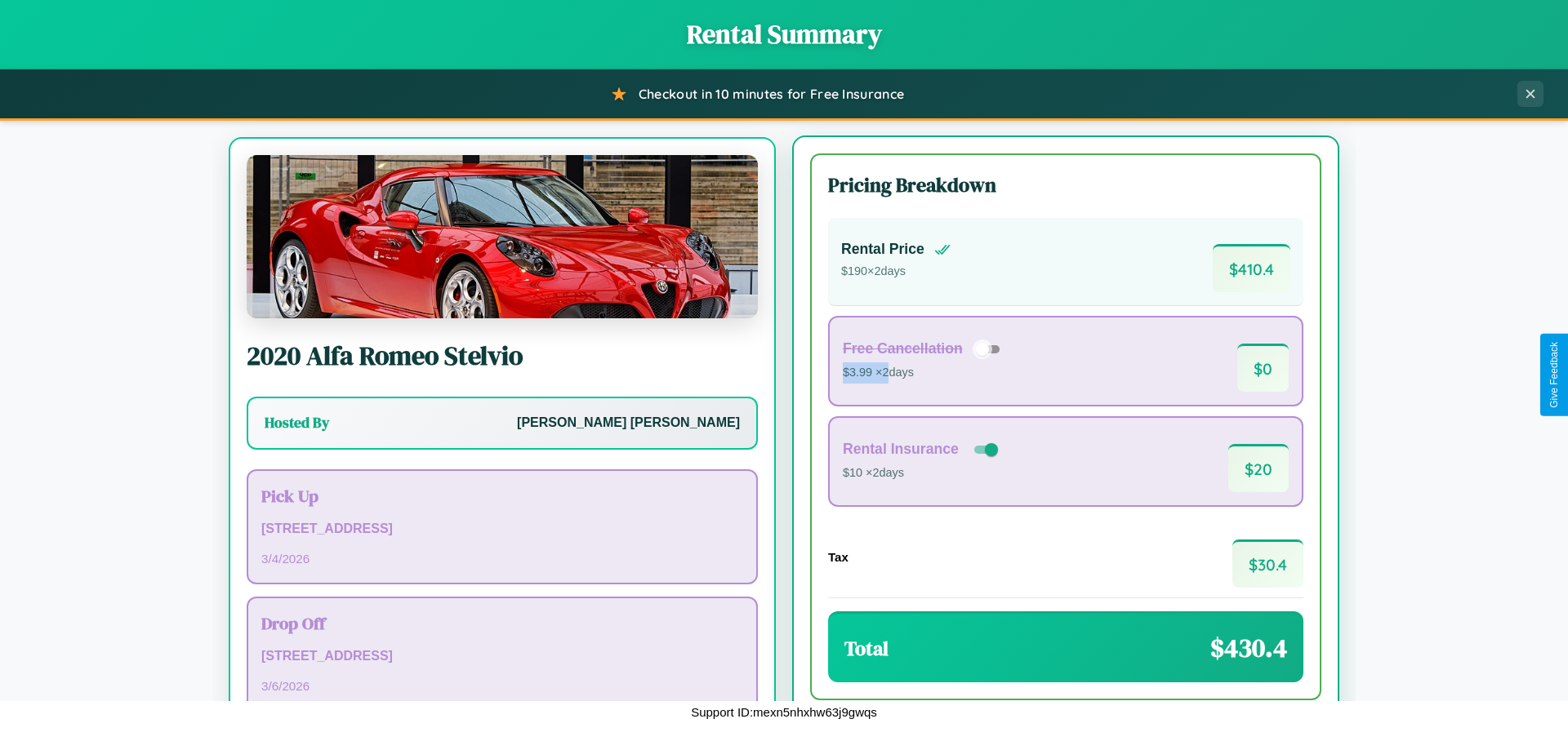
scroll to position [76, 0]
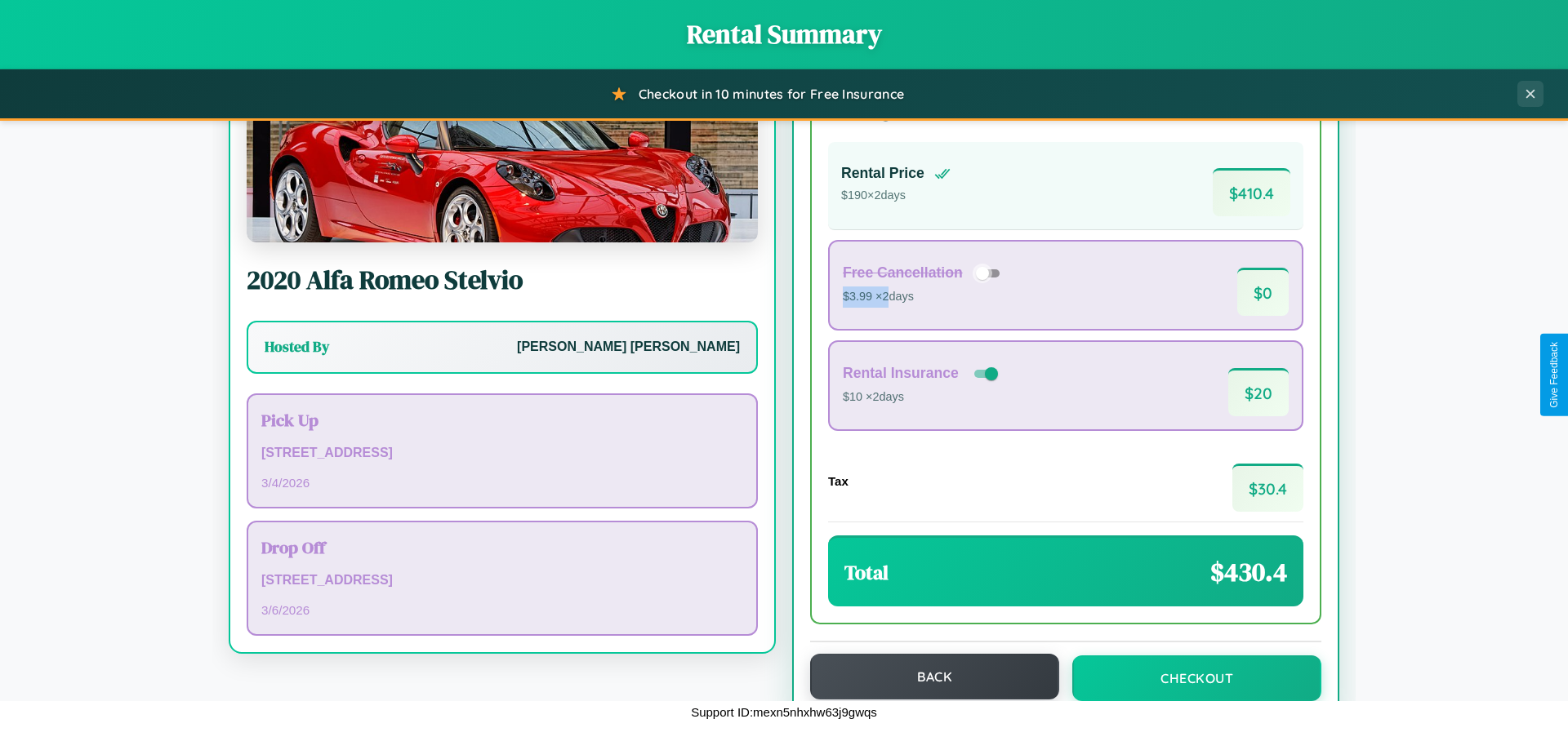
click at [927, 678] on button "Back" at bounding box center [935, 676] width 249 height 46
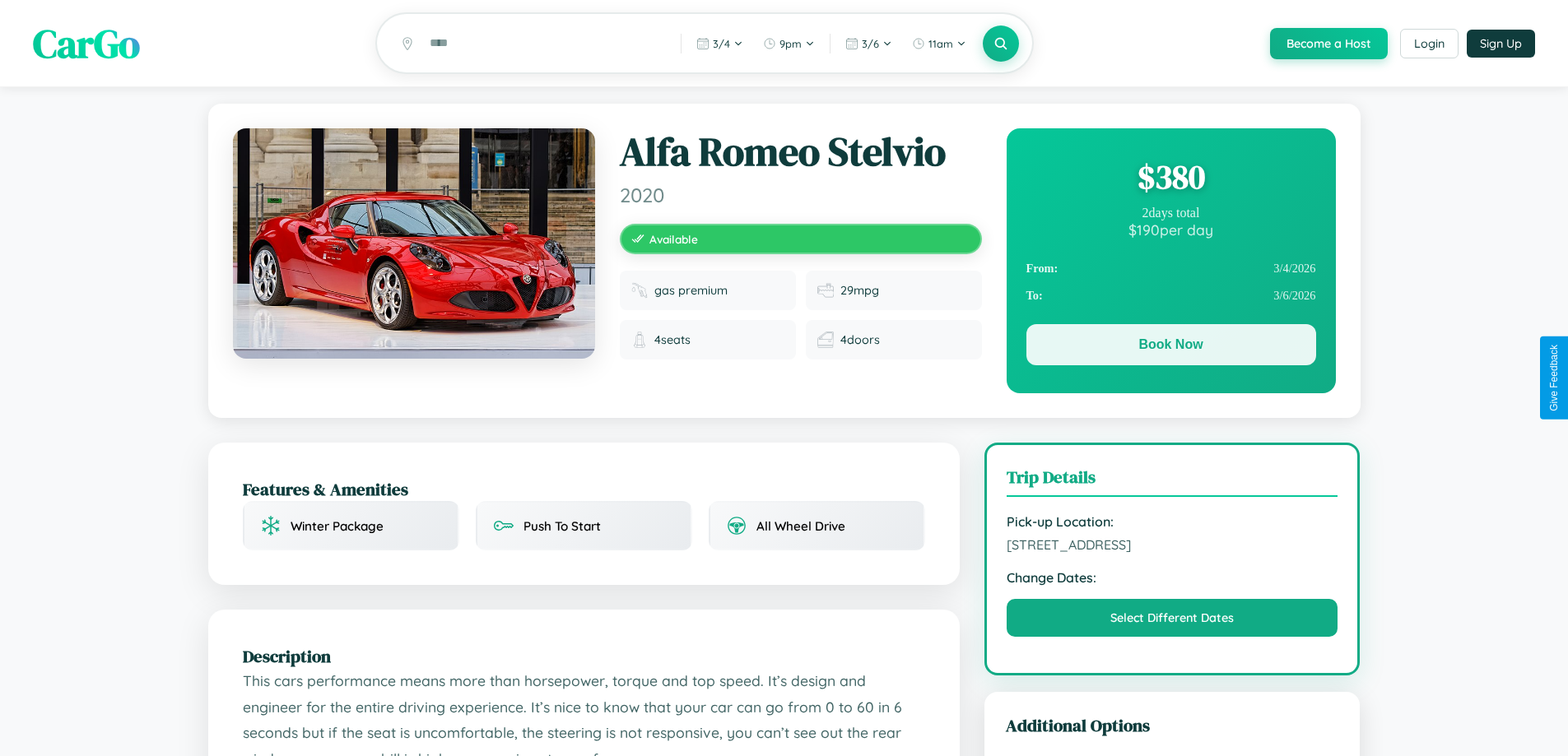
click at [1170, 347] on button "Book Now" at bounding box center [1171, 345] width 290 height 42
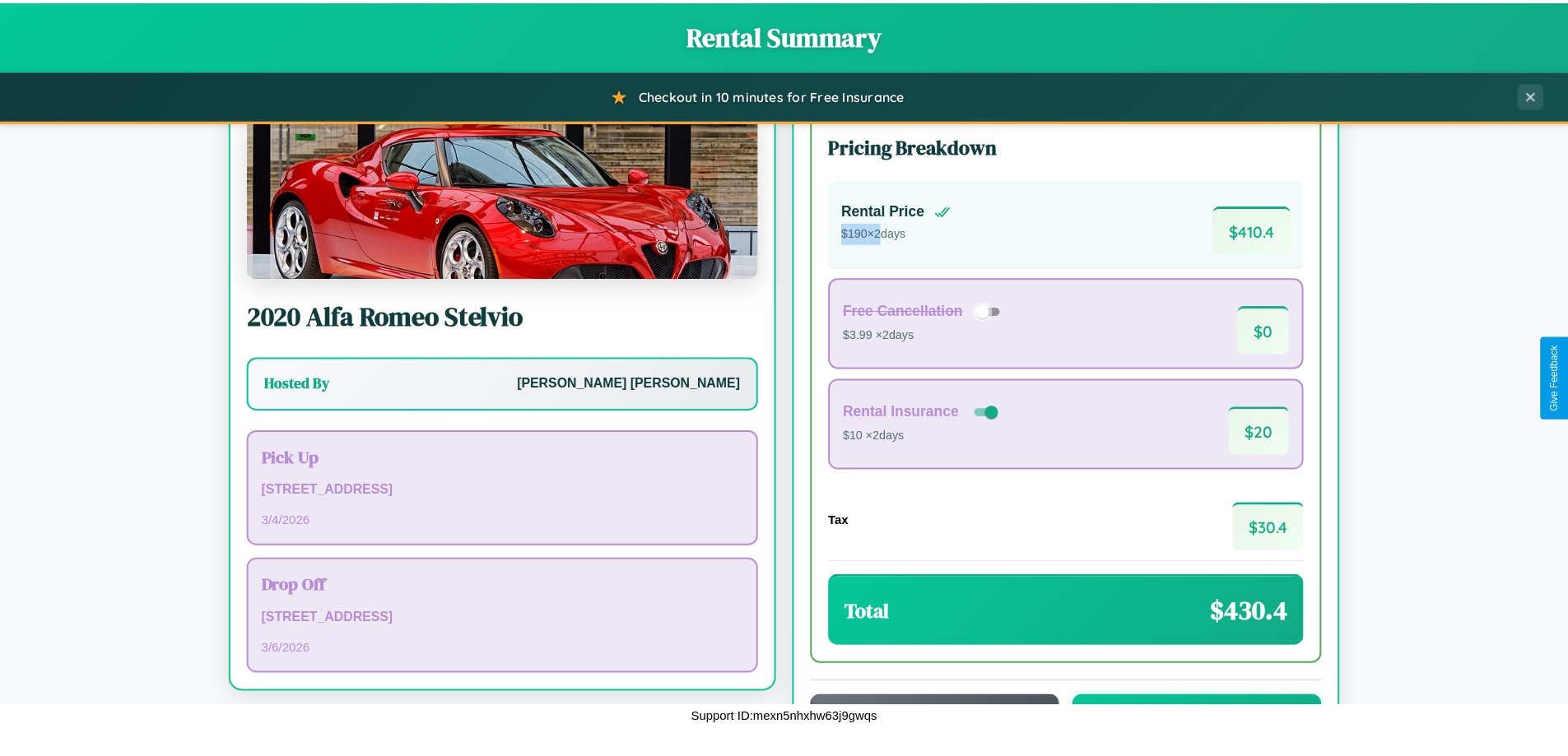
scroll to position [113, 0]
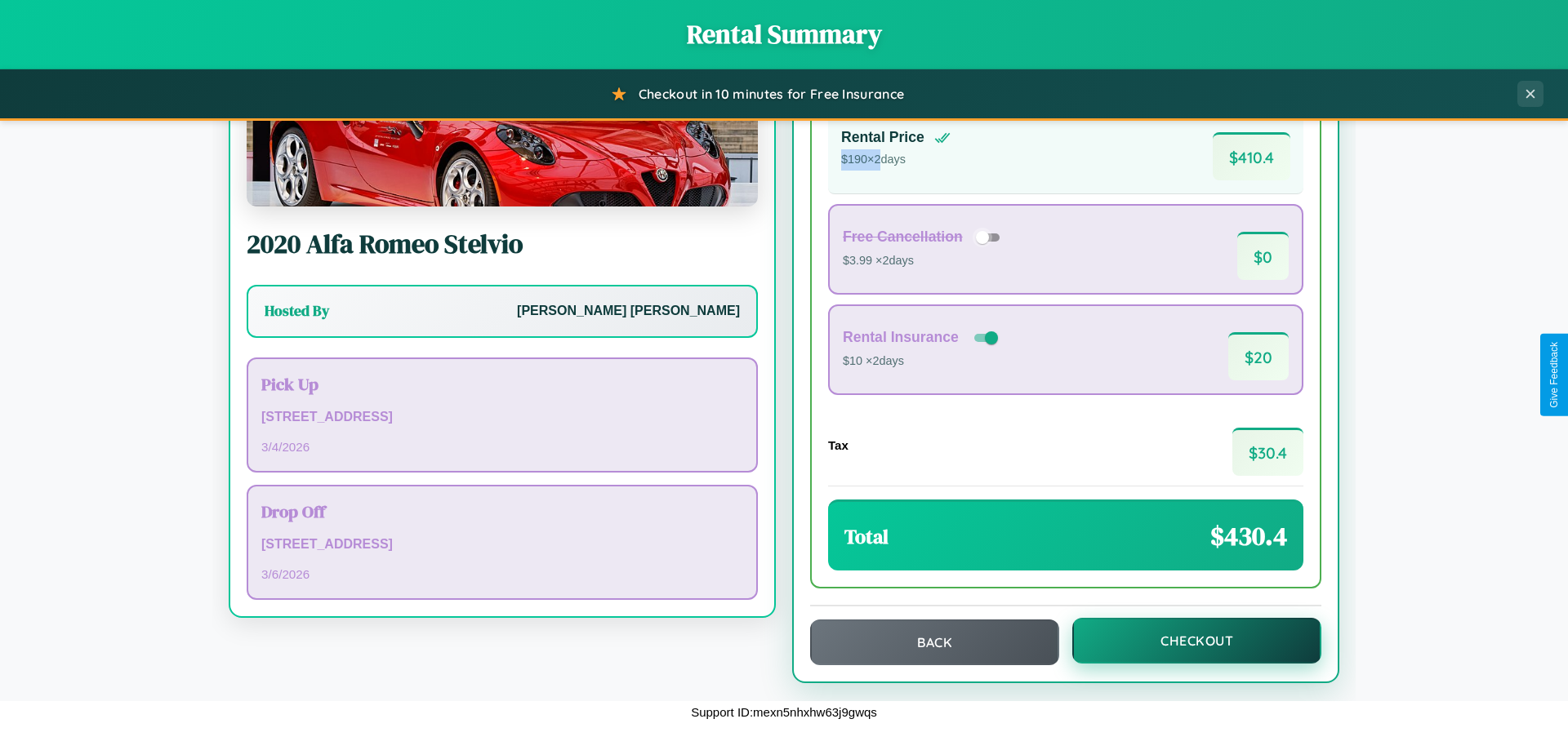
click at [1186, 641] on button "Checkout" at bounding box center [1197, 640] width 249 height 46
